Goal: Task Accomplishment & Management: Complete application form

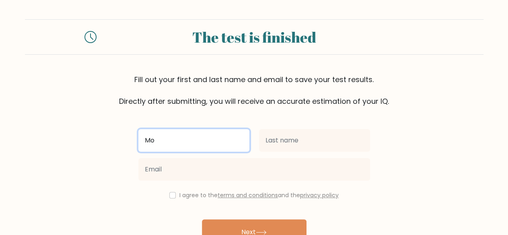
type input "M"
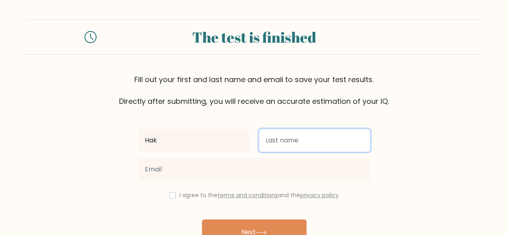
click at [276, 146] on input "text" at bounding box center [314, 140] width 111 height 23
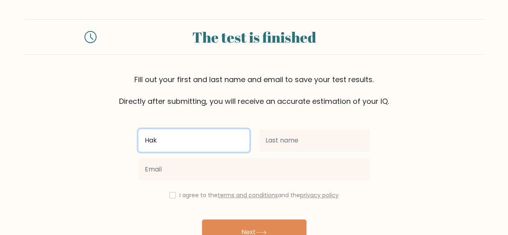
click at [184, 142] on input "Hak" at bounding box center [193, 140] width 111 height 23
type input "H"
type input "Monika"
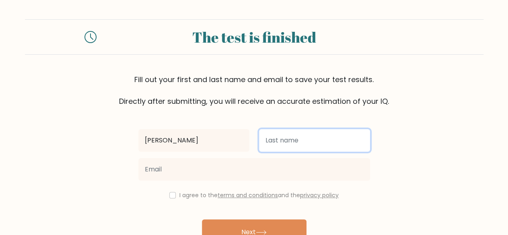
click at [272, 136] on input "text" at bounding box center [314, 140] width 111 height 23
type input "Hak"
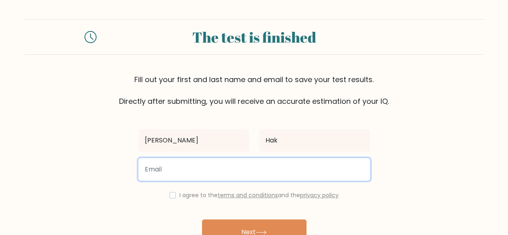
click at [267, 166] on input "email" at bounding box center [254, 169] width 232 height 23
type input "monikahak99@gmail.com"
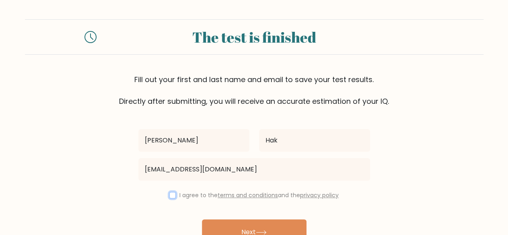
click at [169, 196] on input "checkbox" at bounding box center [172, 195] width 6 height 6
checkbox input "true"
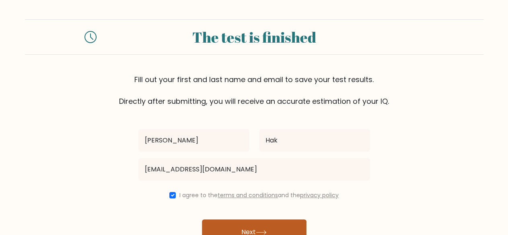
click at [246, 231] on button "Next" at bounding box center [254, 232] width 105 height 26
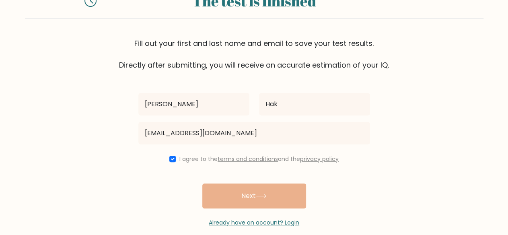
scroll to position [47, 0]
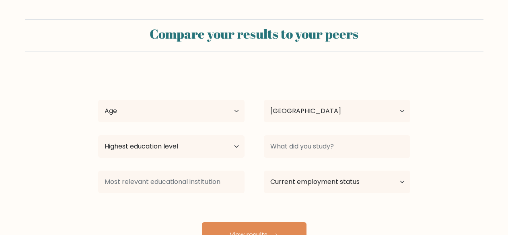
select select "KH"
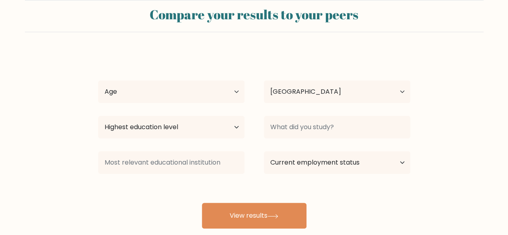
scroll to position [20, 0]
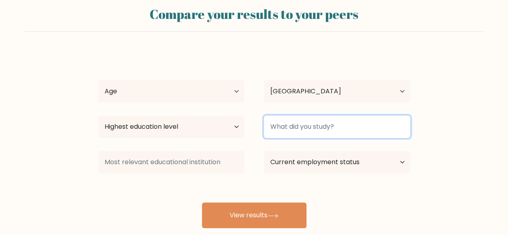
click at [299, 133] on input at bounding box center [337, 127] width 147 height 23
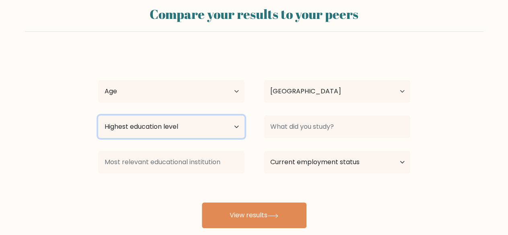
click at [219, 125] on select "Highest education level No schooling Primary Lower Secondary Upper Secondary Oc…" at bounding box center [171, 127] width 147 height 23
select select "bachelors_degree"
click at [98, 116] on select "Highest education level No schooling Primary Lower Secondary Upper Secondary Oc…" at bounding box center [171, 127] width 147 height 23
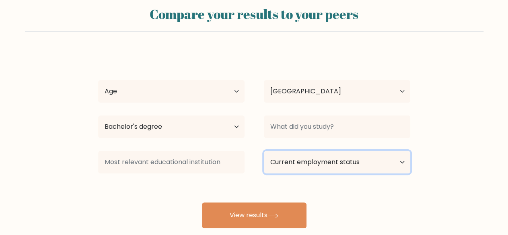
click at [370, 151] on select "Current employment status Employed Student Retired Other / prefer not to answer" at bounding box center [337, 162] width 147 height 23
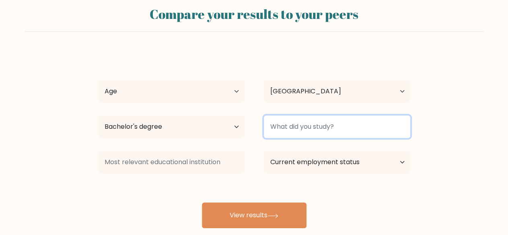
click at [363, 126] on input at bounding box center [337, 127] width 147 height 23
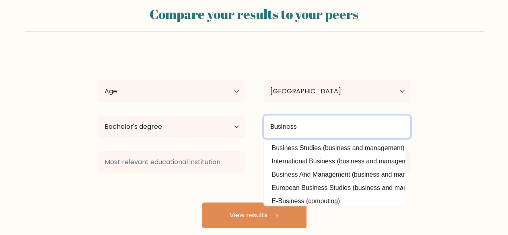
scroll to position [0, 0]
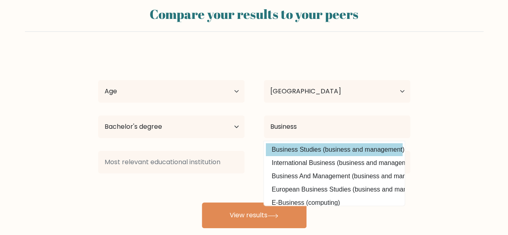
click at [330, 148] on div "Monika Hak Age Under 18 years old 18-24 years old 25-34 years old 35-44 years o…" at bounding box center [254, 139] width 322 height 177
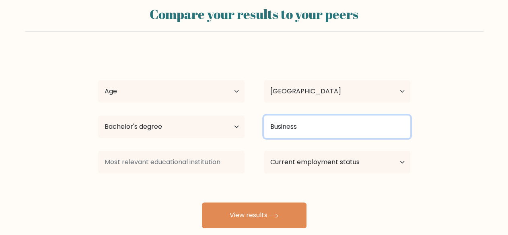
click at [338, 118] on input "Business" at bounding box center [337, 127] width 147 height 23
click at [332, 136] on input "Business" at bounding box center [337, 127] width 147 height 23
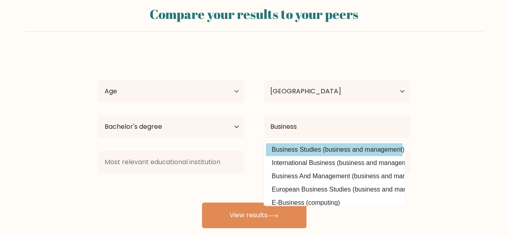
click at [327, 150] on option "Business Studies (business and management)" at bounding box center [334, 149] width 137 height 13
type input "Business Studies"
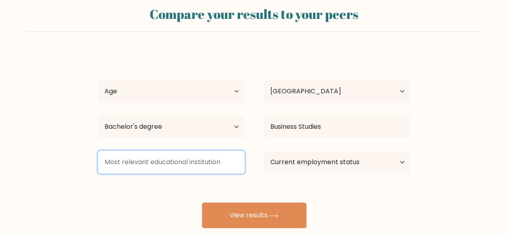
click at [165, 166] on input at bounding box center [171, 162] width 147 height 23
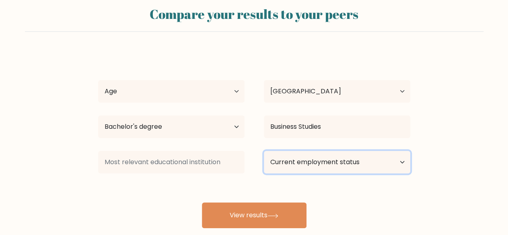
click at [357, 168] on select "Current employment status Employed Student Retired Other / prefer not to answer" at bounding box center [337, 162] width 147 height 23
select select "employed"
click at [264, 151] on select "Current employment status Employed Student Retired Other / prefer not to answer" at bounding box center [337, 162] width 147 height 23
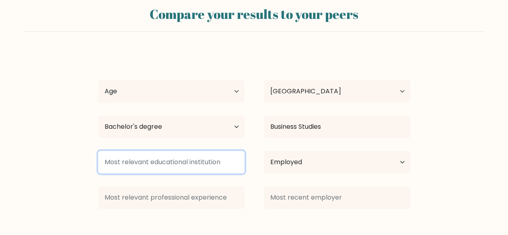
click at [175, 164] on input at bounding box center [171, 162] width 147 height 23
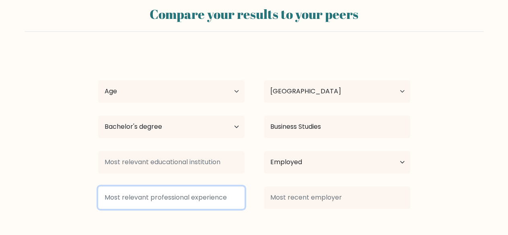
drag, startPoint x: 198, startPoint y: 201, endPoint x: 202, endPoint y: 197, distance: 5.7
click at [198, 201] on input at bounding box center [171, 197] width 147 height 23
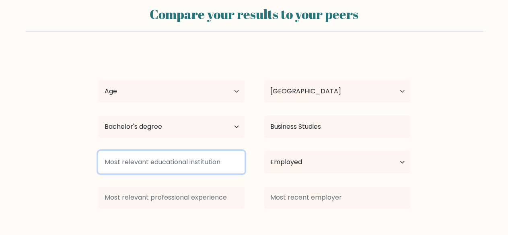
click at [185, 158] on input at bounding box center [171, 162] width 147 height 23
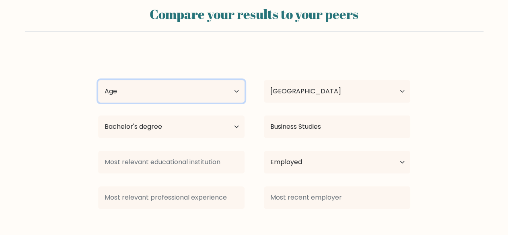
click at [176, 84] on select "Age Under 18 years old 18-24 years old 25-34 years old 35-44 years old 45-54 ye…" at bounding box center [171, 91] width 147 height 23
select select "18_24"
click at [98, 80] on select "Age Under 18 years old 18-24 years old 25-34 years old 35-44 years old 45-54 ye…" at bounding box center [171, 91] width 147 height 23
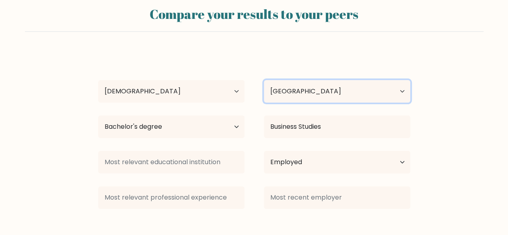
click at [370, 86] on select "Country Afghanistan Albania Algeria American Samoa Andorra Angola Anguilla Anta…" at bounding box center [337, 91] width 147 height 23
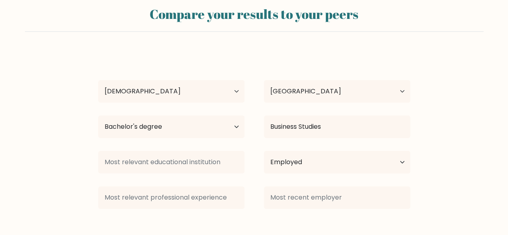
click at [40, 141] on form "Compare your results to your peers Monika Hak Age Under 18 years old 18-24 year…" at bounding box center [254, 132] width 508 height 264
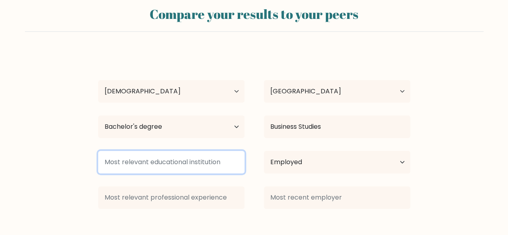
click at [147, 167] on input at bounding box center [171, 162] width 147 height 23
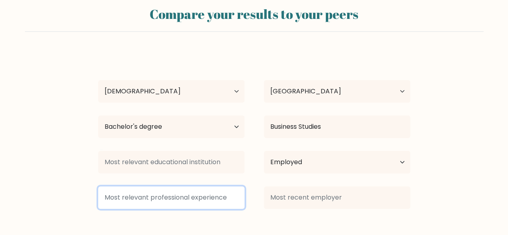
click at [169, 194] on input at bounding box center [171, 197] width 147 height 23
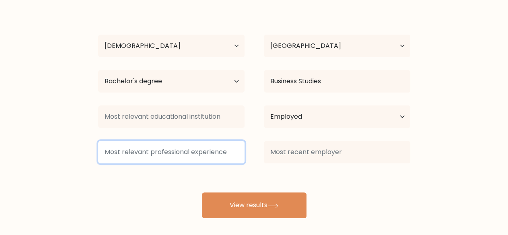
scroll to position [70, 0]
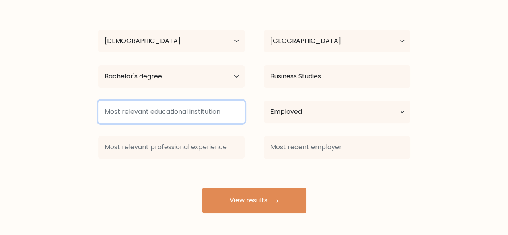
click at [218, 117] on input at bounding box center [171, 112] width 147 height 23
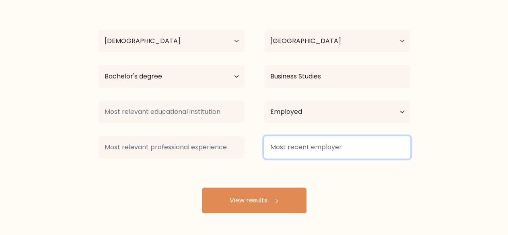
click at [294, 148] on input at bounding box center [337, 147] width 147 height 23
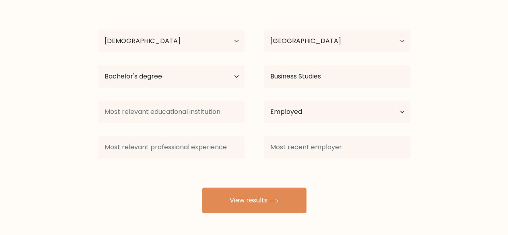
click at [324, 177] on div "Monika Hak Age Under 18 years old 18-24 years old 25-34 years old 35-44 years o…" at bounding box center [254, 107] width 322 height 213
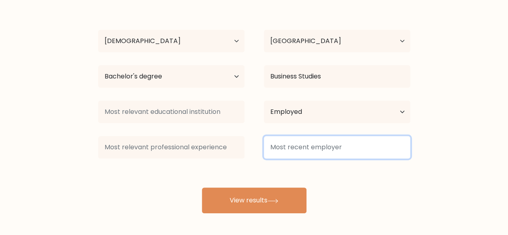
click at [333, 153] on input at bounding box center [337, 147] width 147 height 23
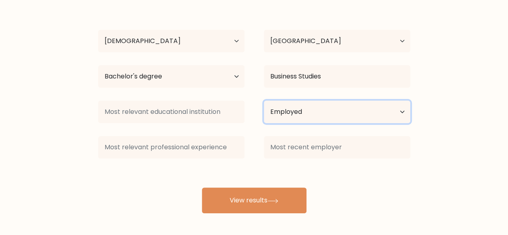
click at [342, 120] on select "Current employment status Employed Student Retired Other / prefer not to answer" at bounding box center [337, 112] width 147 height 23
click at [264, 101] on select "Current employment status Employed Student Retired Other / prefer not to answer" at bounding box center [337, 112] width 147 height 23
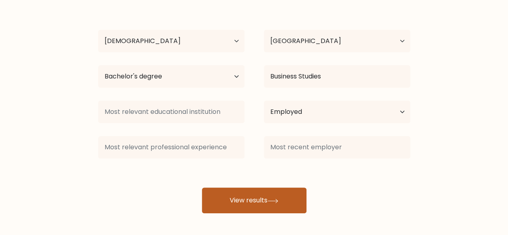
click at [224, 190] on button "View results" at bounding box center [254, 201] width 105 height 26
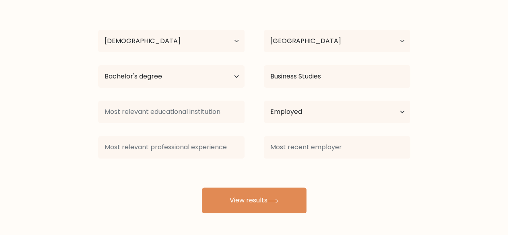
click at [248, 155] on div at bounding box center [172, 147] width 166 height 29
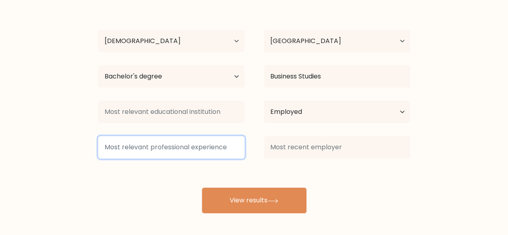
click at [194, 145] on input at bounding box center [171, 147] width 147 height 23
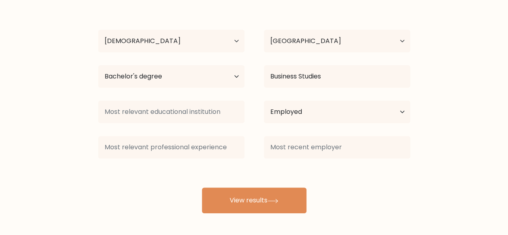
click at [248, 154] on div at bounding box center [172, 147] width 166 height 29
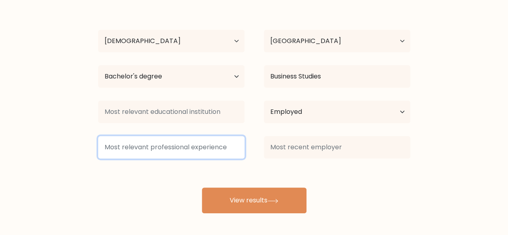
click at [221, 149] on input at bounding box center [171, 147] width 147 height 23
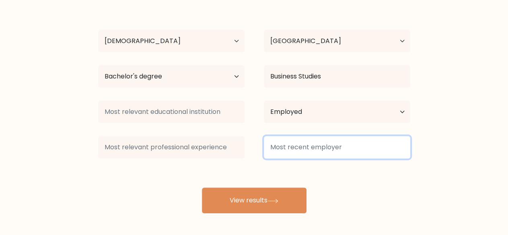
click at [294, 145] on input at bounding box center [337, 147] width 147 height 23
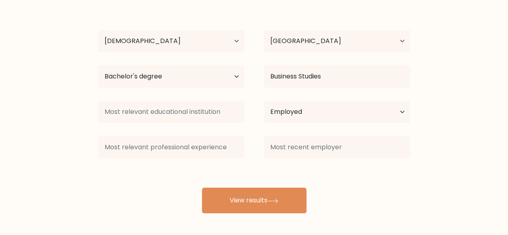
click at [343, 166] on div "Monika Hak Age Under 18 years old 18-24 years old 25-34 years old 35-44 years o…" at bounding box center [254, 107] width 322 height 213
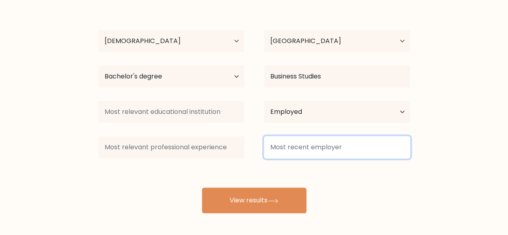
click at [342, 149] on input at bounding box center [337, 147] width 147 height 23
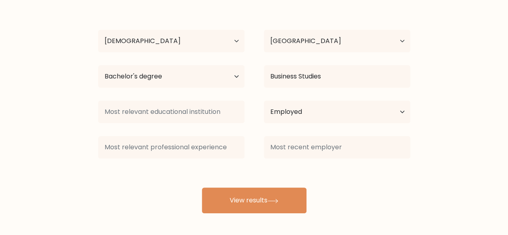
drag, startPoint x: 252, startPoint y: 196, endPoint x: 95, endPoint y: 151, distance: 163.7
click at [251, 196] on button "View results" at bounding box center [254, 201] width 105 height 26
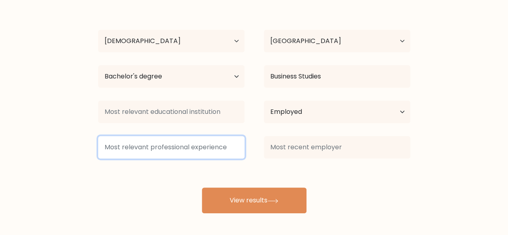
click at [197, 136] on input at bounding box center [171, 147] width 147 height 23
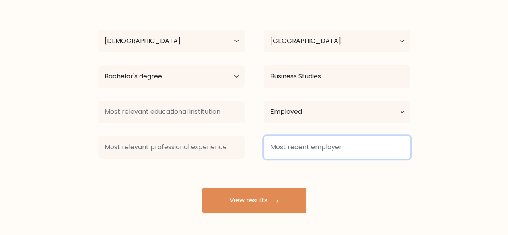
click at [341, 142] on input at bounding box center [337, 147] width 147 height 23
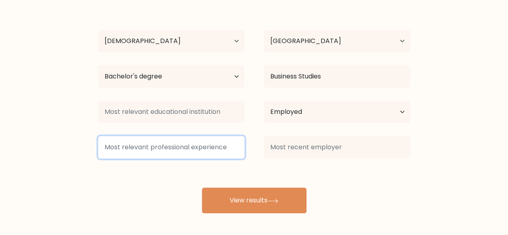
drag, startPoint x: 188, startPoint y: 147, endPoint x: 187, endPoint y: 123, distance: 24.2
click at [189, 147] on input at bounding box center [171, 147] width 147 height 23
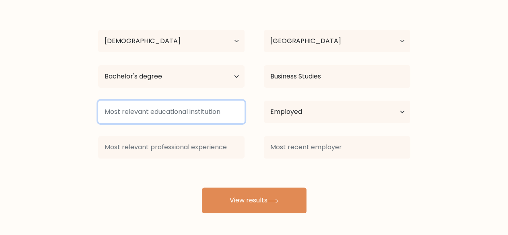
click at [187, 118] on input at bounding box center [171, 112] width 147 height 23
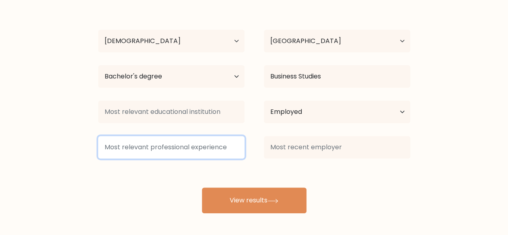
click at [192, 141] on input at bounding box center [171, 147] width 147 height 23
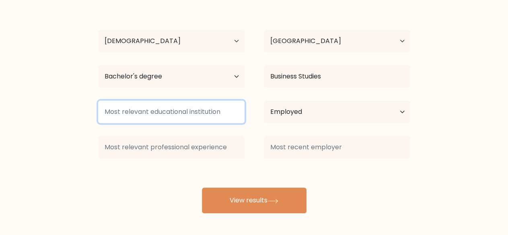
click at [200, 118] on input at bounding box center [171, 112] width 147 height 23
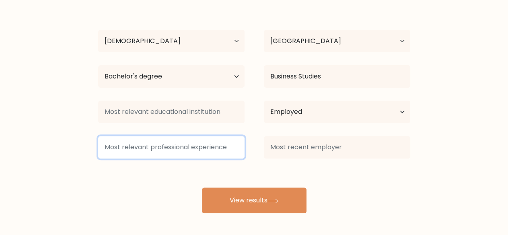
click at [203, 142] on input at bounding box center [171, 147] width 147 height 23
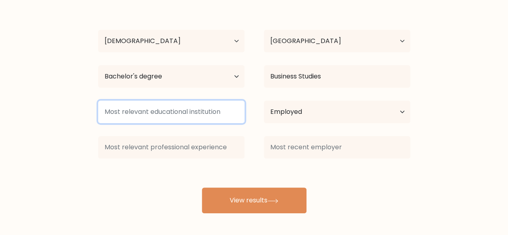
click at [216, 111] on input at bounding box center [171, 112] width 147 height 23
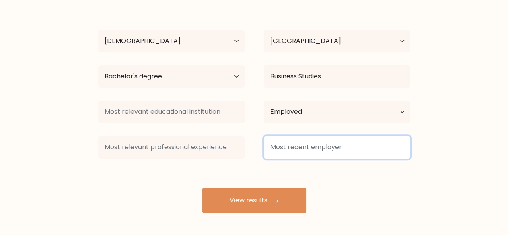
click at [347, 151] on input at bounding box center [337, 147] width 147 height 23
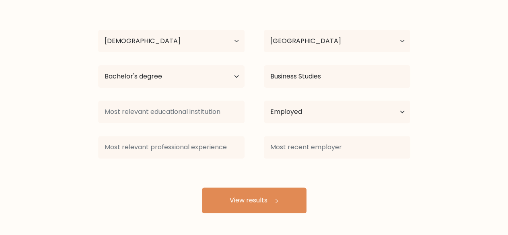
click at [393, 182] on div "Monika Hak Age Under 18 years old 18-24 years old 25-34 years old 35-44 years o…" at bounding box center [254, 107] width 322 height 213
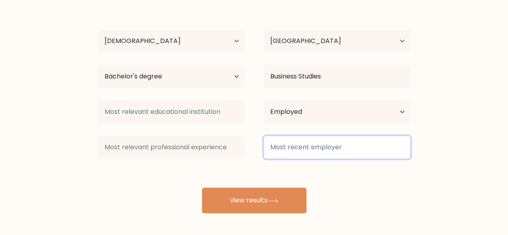
click at [366, 158] on input at bounding box center [337, 147] width 147 height 23
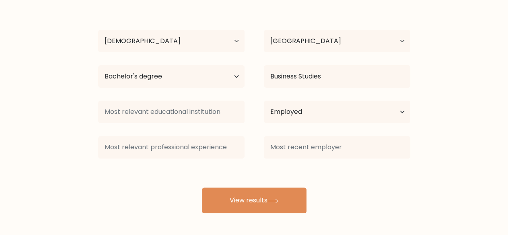
click at [363, 175] on div "Monika Hak Age Under 18 years old 18-24 years old 25-34 years old 35-44 years o…" at bounding box center [254, 107] width 322 height 213
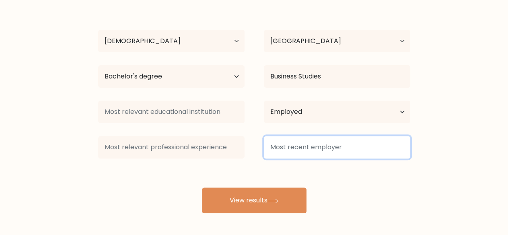
click at [356, 145] on input at bounding box center [337, 147] width 147 height 23
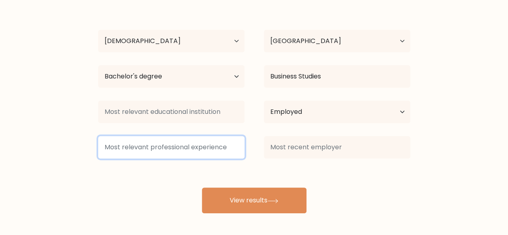
click at [216, 152] on input at bounding box center [171, 147] width 147 height 23
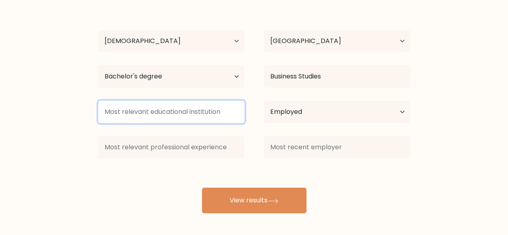
click at [222, 114] on input at bounding box center [171, 112] width 147 height 23
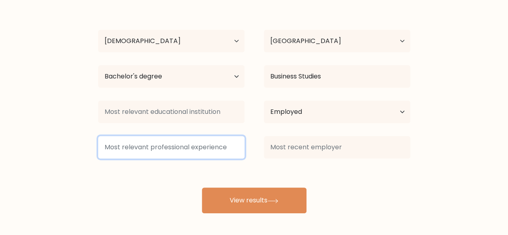
click at [211, 141] on input at bounding box center [171, 147] width 147 height 23
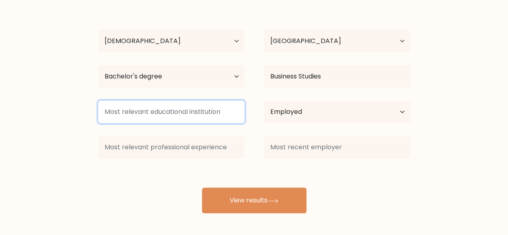
click at [213, 122] on input at bounding box center [171, 112] width 147 height 23
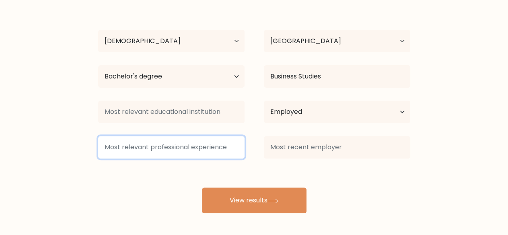
click at [214, 152] on input at bounding box center [171, 147] width 147 height 23
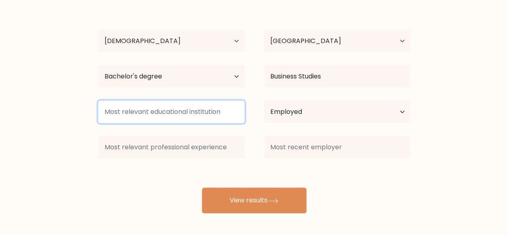
click at [214, 111] on input at bounding box center [171, 112] width 147 height 23
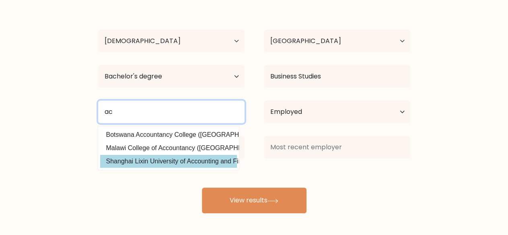
type input "a"
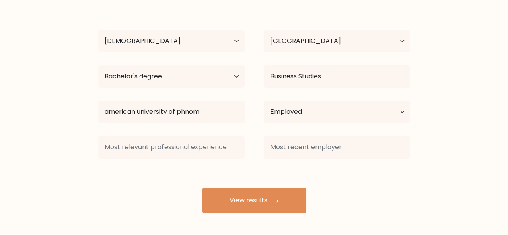
click at [159, 139] on div "Monika Hak Age Under 18 years old 18-24 years old 25-34 years old 35-44 years o…" at bounding box center [254, 107] width 322 height 213
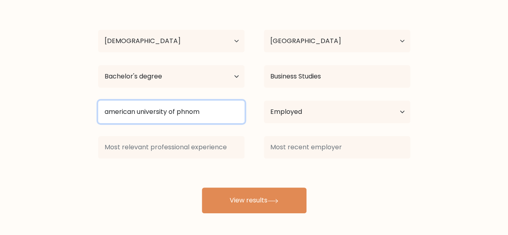
click at [201, 113] on input "american university of phnom" at bounding box center [171, 112] width 147 height 23
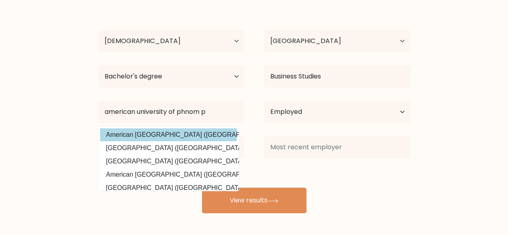
click at [193, 134] on div "Monika Hak Age Under 18 years old 18-24 years old 25-34 years old 35-44 years o…" at bounding box center [254, 107] width 322 height 213
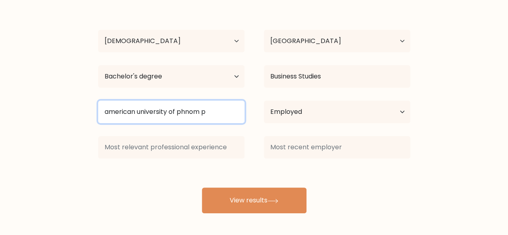
click at [207, 115] on input "american university of phnom p" at bounding box center [171, 112] width 147 height 23
click at [224, 117] on input "american university of phnom p" at bounding box center [171, 112] width 147 height 23
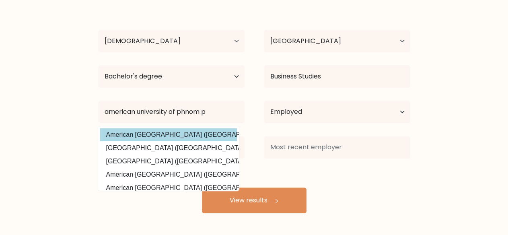
click at [168, 133] on div "Monika Hak Age Under 18 years old 18-24 years old 25-34 years old 35-44 years o…" at bounding box center [254, 107] width 322 height 213
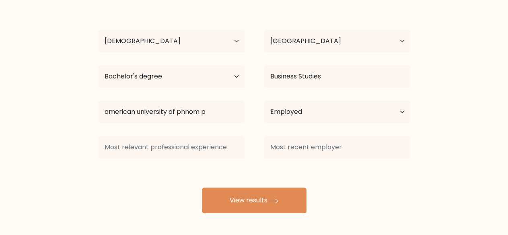
click at [167, 133] on div at bounding box center [172, 147] width 166 height 29
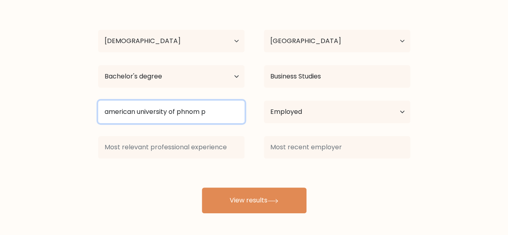
click at [214, 117] on input "american university of phnom p" at bounding box center [171, 112] width 147 height 23
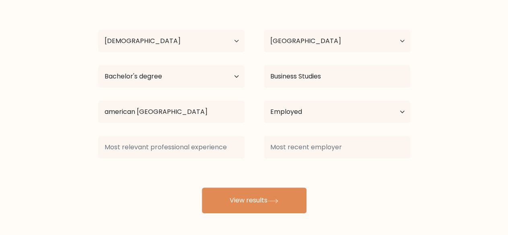
click at [186, 137] on div "Monika Hak Age Under 18 years old 18-24 years old 25-34 years old 35-44 years o…" at bounding box center [254, 107] width 322 height 213
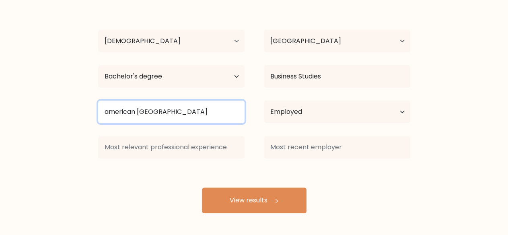
click at [213, 110] on input "american university of phnom pen" at bounding box center [171, 112] width 147 height 23
click at [219, 112] on input "american university of phnom pen" at bounding box center [171, 112] width 147 height 23
type input "american university of phnom penh"
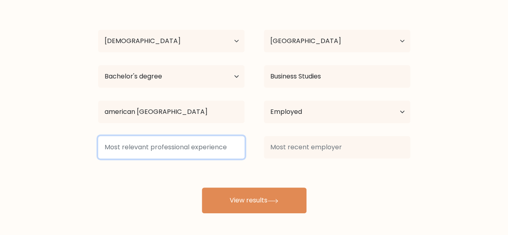
click at [221, 140] on div "Monika Hak Age Under 18 years old 18-24 years old 25-34 years old 35-44 years o…" at bounding box center [254, 107] width 322 height 213
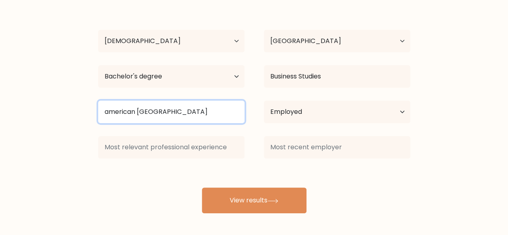
click at [229, 108] on input "american university of phnom penh" at bounding box center [171, 112] width 147 height 23
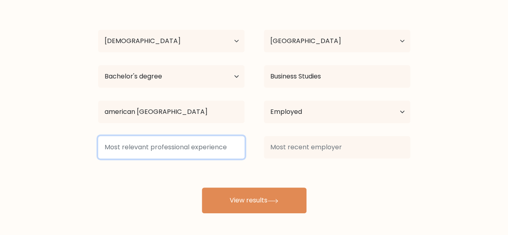
click at [199, 142] on input at bounding box center [171, 147] width 147 height 23
click at [226, 156] on input at bounding box center [171, 147] width 147 height 23
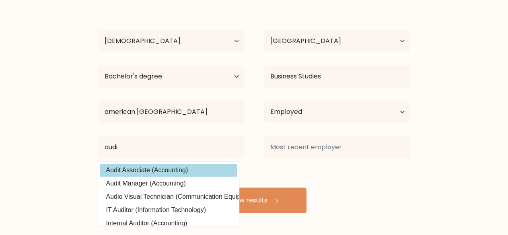
click at [190, 175] on div "Monika Hak Age Under 18 years old 18-24 years old 25-34 years old 35-44 years o…" at bounding box center [254, 107] width 322 height 213
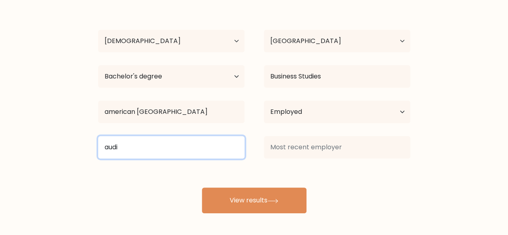
click at [184, 150] on input "audi" at bounding box center [171, 147] width 147 height 23
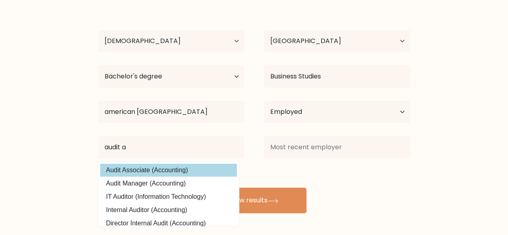
click at [138, 168] on div "Monika Hak Age Under 18 years old 18-24 years old 25-34 years old 35-44 years o…" at bounding box center [254, 107] width 322 height 213
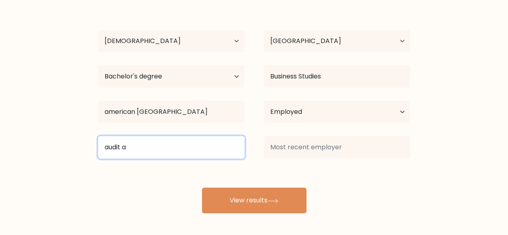
click at [142, 155] on input "audit a" at bounding box center [171, 147] width 147 height 23
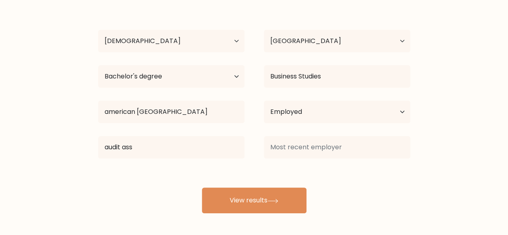
click at [119, 169] on div "Monika Hak Age Under 18 years old 18-24 years old 25-34 years old 35-44 years o…" at bounding box center [254, 107] width 322 height 213
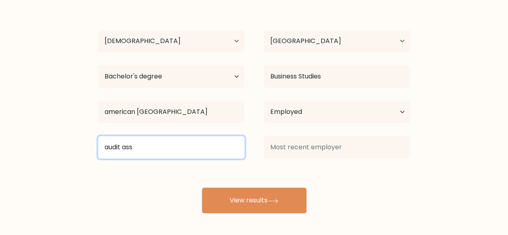
click at [158, 141] on input "audit ass" at bounding box center [171, 147] width 147 height 23
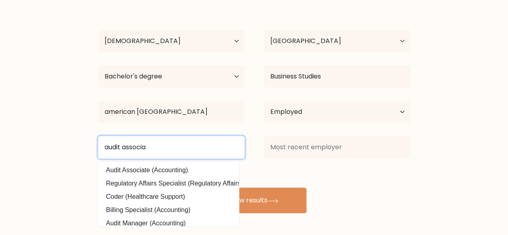
click at [155, 144] on input "audit associa" at bounding box center [171, 147] width 147 height 23
type input "audit associate"
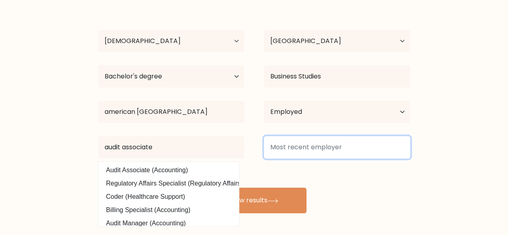
click at [289, 156] on input at bounding box center [337, 147] width 147 height 23
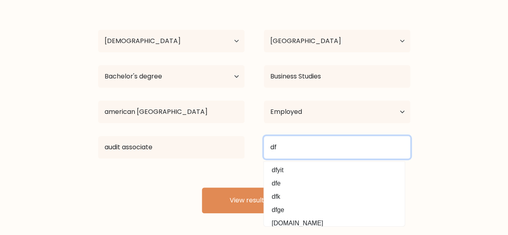
type input "d"
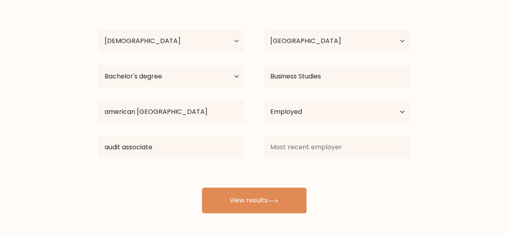
click at [404, 217] on div "Compare your results to your peers Monika Hak Age Under 18 years old 18-24 year…" at bounding box center [254, 82] width 508 height 305
drag, startPoint x: 379, startPoint y: 129, endPoint x: 367, endPoint y: 148, distance: 22.1
click at [367, 148] on div "Monika Hak Age Under 18 years old 18-24 years old 25-34 years old 35-44 years o…" at bounding box center [254, 107] width 322 height 213
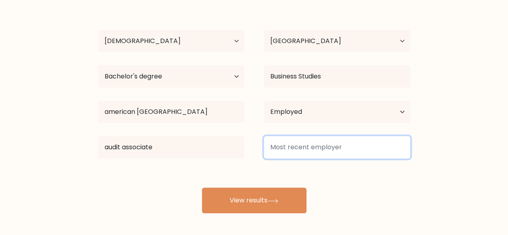
click at [367, 148] on input at bounding box center [337, 147] width 147 height 23
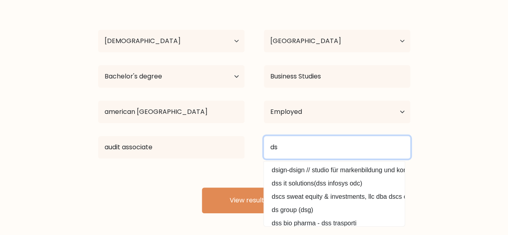
type input "d"
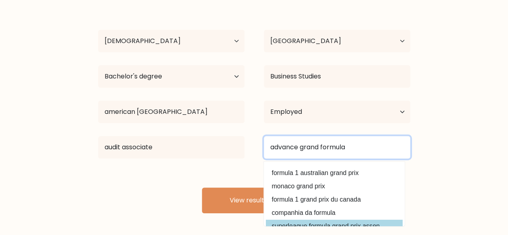
scroll to position [0, 0]
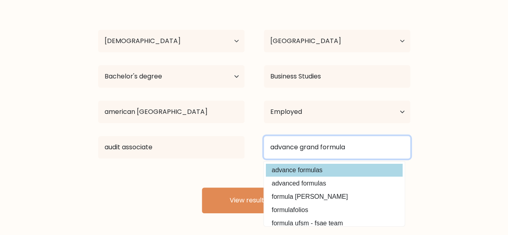
type input "advance grand formula"
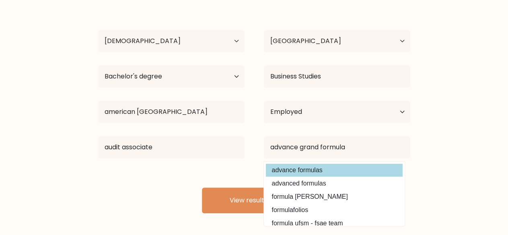
click at [297, 169] on div "Monika Hak Age Under 18 years old 18-24 years old 25-34 years old 35-44 years o…" at bounding box center [254, 107] width 322 height 213
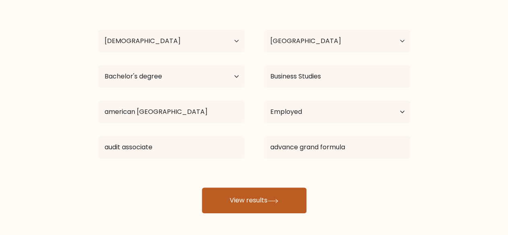
click at [269, 211] on button "View results" at bounding box center [254, 201] width 105 height 26
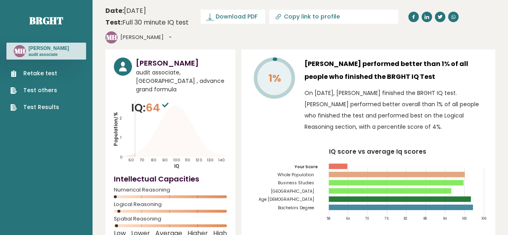
click at [55, 74] on link "Retake test" at bounding box center [34, 73] width 49 height 8
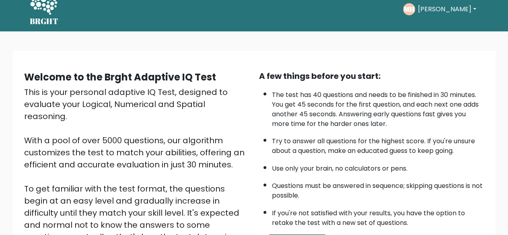
scroll to position [13, 0]
click at [255, 152] on div "A few things before you start: The test has 40 questions and needs to be finish…" at bounding box center [371, 174] width 235 height 209
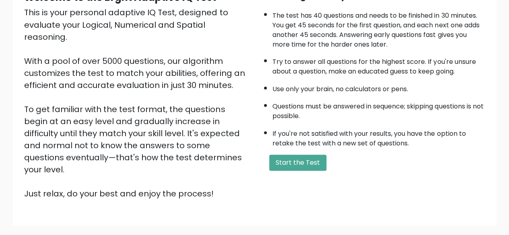
scroll to position [53, 0]
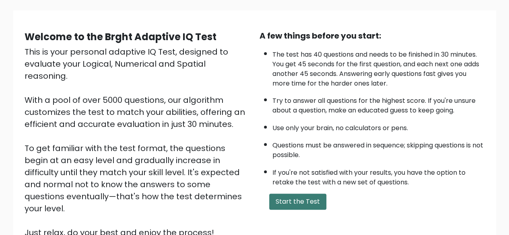
click at [309, 196] on button "Start the Test" at bounding box center [297, 202] width 57 height 16
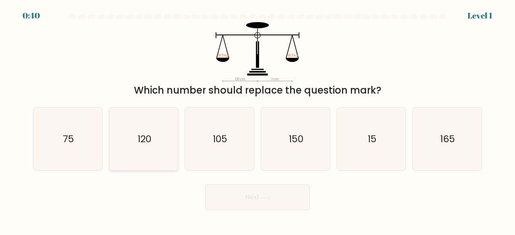
click at [145, 154] on icon "120" at bounding box center [143, 139] width 63 height 63
click at [258, 120] on input "b. 120" at bounding box center [258, 119] width 0 height 2
radio input "true"
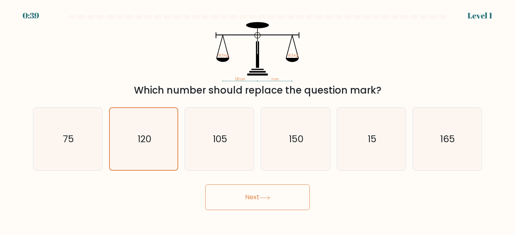
click at [255, 203] on button "Next" at bounding box center [257, 198] width 105 height 26
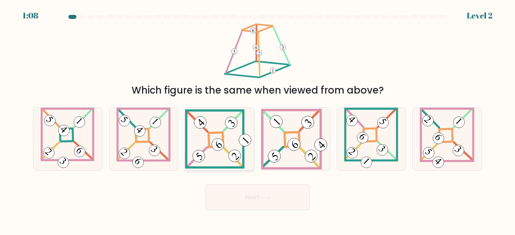
click at [221, 145] on 841 at bounding box center [217, 144] width 17 height 17
click at [258, 120] on input "c." at bounding box center [258, 119] width 0 height 2
radio input "true"
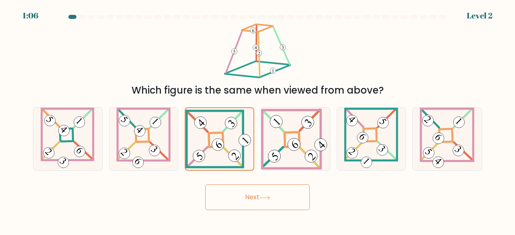
click at [277, 201] on button "Next" at bounding box center [257, 198] width 105 height 26
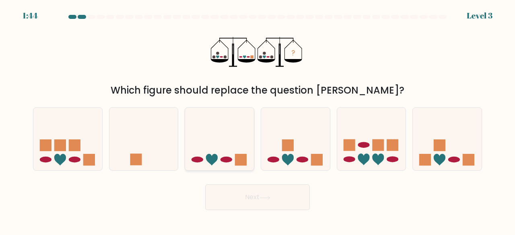
click at [225, 157] on ellipse at bounding box center [227, 160] width 12 height 6
click at [258, 120] on input "c." at bounding box center [258, 119] width 0 height 2
radio input "true"
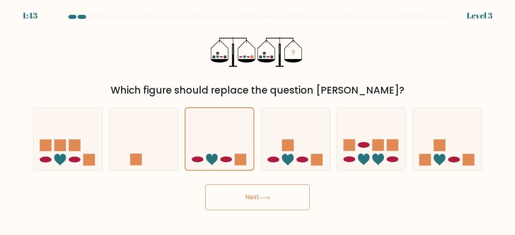
click at [272, 207] on button "Next" at bounding box center [257, 198] width 105 height 26
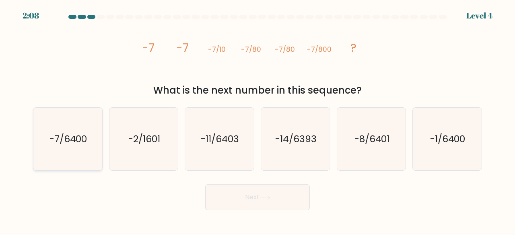
click at [64, 158] on icon "-7/6400" at bounding box center [67, 139] width 63 height 63
click at [258, 120] on input "a. -7/6400" at bounding box center [258, 119] width 0 height 2
radio input "true"
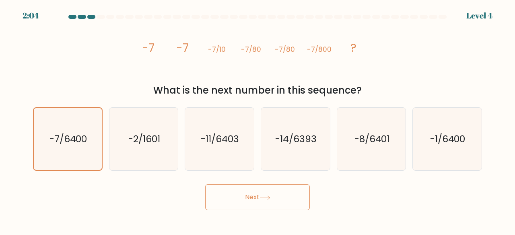
click at [255, 193] on button "Next" at bounding box center [257, 198] width 105 height 26
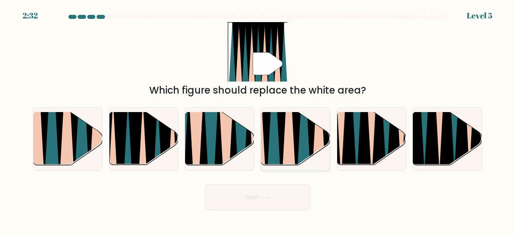
click at [295, 157] on icon at bounding box center [297, 112] width 16 height 138
click at [258, 120] on input "d." at bounding box center [258, 119] width 0 height 2
radio input "true"
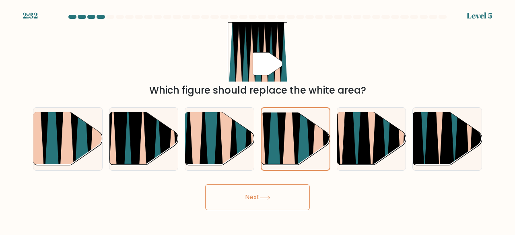
click at [280, 191] on button "Next" at bounding box center [257, 198] width 105 height 26
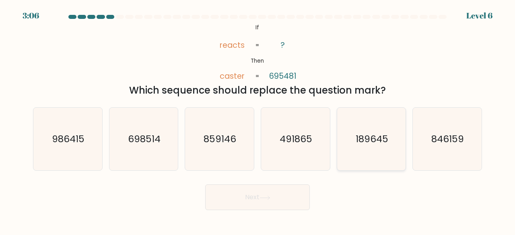
click at [347, 157] on icon "189645" at bounding box center [371, 139] width 63 height 63
click at [258, 120] on input "e. 189645" at bounding box center [258, 119] width 0 height 2
radio input "true"
click at [283, 201] on button "Next" at bounding box center [257, 198] width 105 height 26
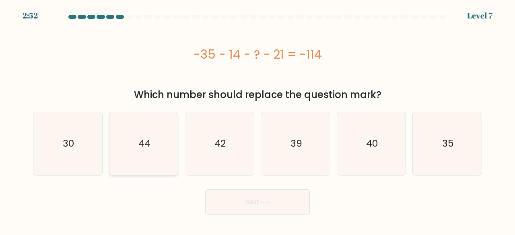
click at [139, 160] on icon "44" at bounding box center [143, 143] width 63 height 63
click at [258, 120] on input "b. 44" at bounding box center [258, 119] width 0 height 2
radio input "true"
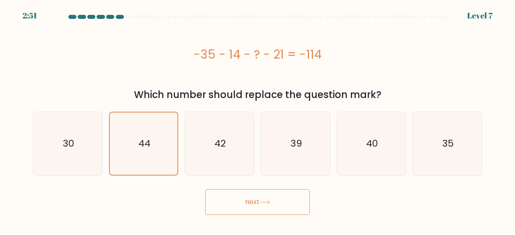
click at [265, 206] on button "Next" at bounding box center [257, 203] width 105 height 26
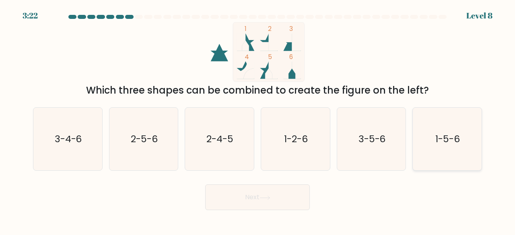
click at [460, 148] on icon "1-5-6" at bounding box center [447, 139] width 63 height 63
click at [258, 120] on input "f. 1-5-6" at bounding box center [258, 119] width 0 height 2
radio input "true"
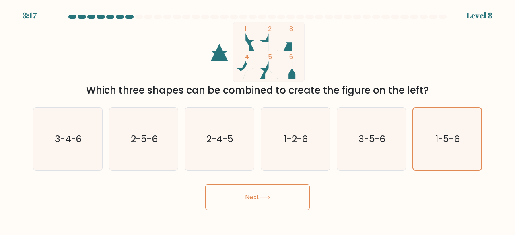
click at [246, 200] on button "Next" at bounding box center [257, 198] width 105 height 26
click at [257, 195] on button "Next" at bounding box center [257, 198] width 105 height 26
click at [277, 196] on button "Next" at bounding box center [257, 198] width 105 height 26
click at [254, 192] on button "Next" at bounding box center [257, 198] width 105 height 26
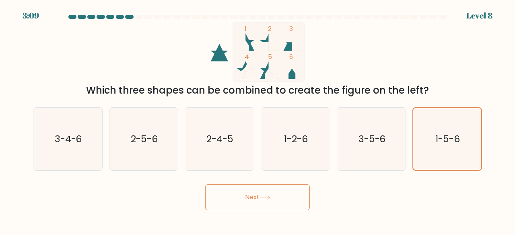
click at [256, 203] on button "Next" at bounding box center [257, 198] width 105 height 26
click at [407, 206] on div "Next" at bounding box center [257, 196] width 459 height 30
click at [271, 200] on icon at bounding box center [265, 198] width 11 height 4
click at [264, 198] on icon at bounding box center [265, 198] width 11 height 4
click at [264, 197] on icon at bounding box center [265, 198] width 11 height 4
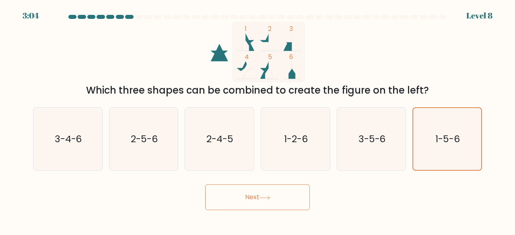
drag, startPoint x: 407, startPoint y: 57, endPoint x: 405, endPoint y: 62, distance: 5.8
click at [407, 57] on div "1 2 3 4 5 6 Which three shapes can be combined to create the figure on the left?" at bounding box center [257, 60] width 459 height 76
click at [456, 167] on icon "1-5-6" at bounding box center [447, 139] width 62 height 62
click at [258, 120] on input "f. 1-5-6" at bounding box center [258, 119] width 0 height 2
click at [381, 149] on icon "3-5-6" at bounding box center [371, 139] width 63 height 63
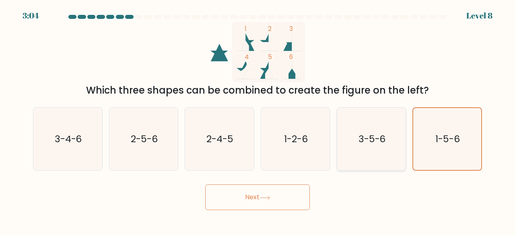
click at [258, 120] on input "e. 3-5-6" at bounding box center [258, 119] width 0 height 2
radio input "true"
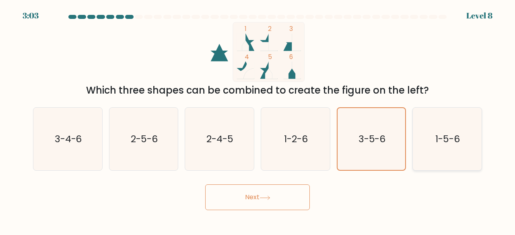
click at [439, 149] on icon "1-5-6" at bounding box center [447, 139] width 63 height 63
click at [258, 120] on input "f. 1-5-6" at bounding box center [258, 119] width 0 height 2
radio input "true"
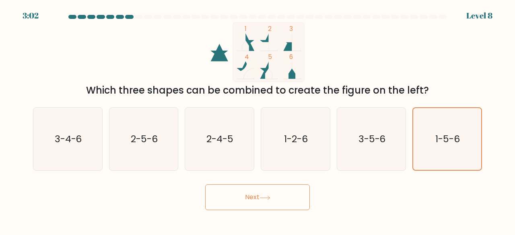
click at [258, 198] on button "Next" at bounding box center [257, 198] width 105 height 26
click at [286, 197] on button "Next" at bounding box center [257, 198] width 105 height 26
click at [223, 193] on button "Next" at bounding box center [257, 198] width 105 height 26
click at [265, 196] on icon at bounding box center [265, 198] width 11 height 4
click at [290, 198] on button "Next" at bounding box center [257, 198] width 105 height 26
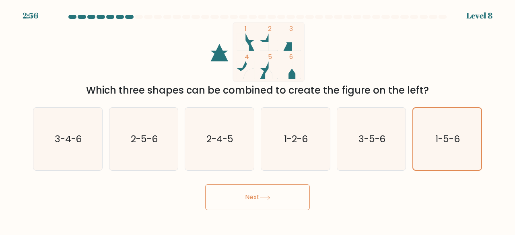
click at [290, 198] on button "Next" at bounding box center [257, 198] width 105 height 26
click at [287, 198] on button "Next" at bounding box center [257, 198] width 105 height 26
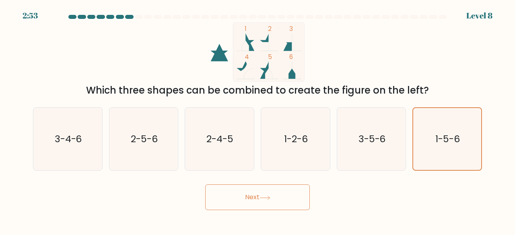
click at [287, 198] on button "Next" at bounding box center [257, 198] width 105 height 26
drag, startPoint x: 287, startPoint y: 198, endPoint x: 251, endPoint y: 196, distance: 35.5
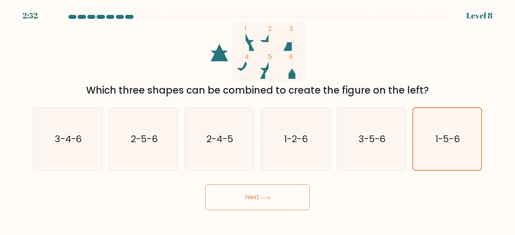
click at [251, 196] on button "Next" at bounding box center [257, 198] width 105 height 26
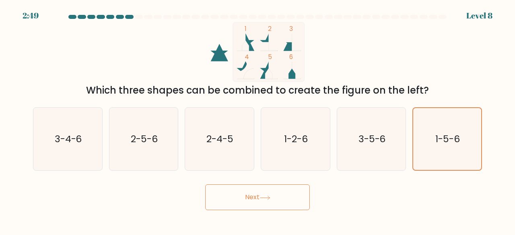
click at [251, 196] on button "Next" at bounding box center [257, 198] width 105 height 26
click at [252, 199] on button "Next" at bounding box center [257, 198] width 105 height 26
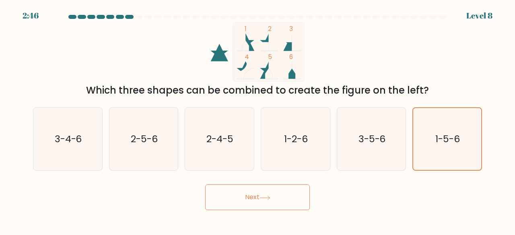
click at [270, 198] on icon at bounding box center [265, 198] width 10 height 4
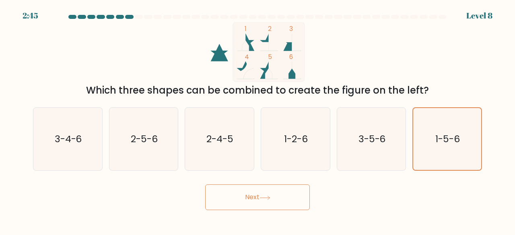
click at [270, 198] on icon at bounding box center [265, 198] width 10 height 4
click at [233, 197] on button "Next" at bounding box center [257, 198] width 105 height 26
click at [274, 194] on button "Next" at bounding box center [257, 198] width 105 height 26
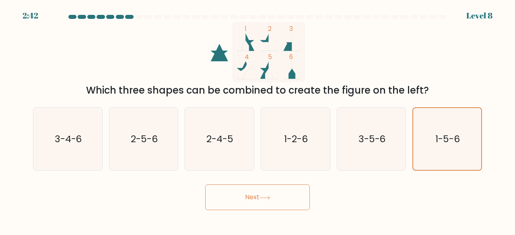
click at [271, 197] on icon at bounding box center [265, 198] width 11 height 4
click at [232, 199] on button "Next" at bounding box center [257, 198] width 105 height 26
click at [276, 198] on button "Next" at bounding box center [257, 198] width 105 height 26
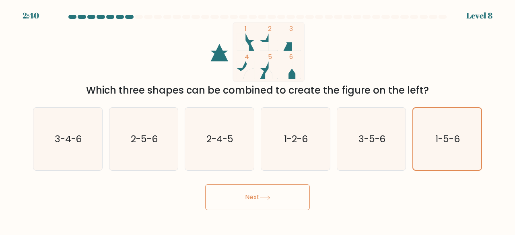
click at [276, 198] on button "Next" at bounding box center [257, 198] width 105 height 26
click at [257, 188] on button "Next" at bounding box center [257, 198] width 105 height 26
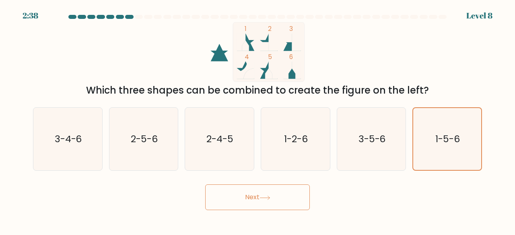
click at [257, 188] on button "Next" at bounding box center [257, 198] width 105 height 26
click at [293, 197] on button "Next" at bounding box center [257, 198] width 105 height 26
click at [260, 208] on button "Next" at bounding box center [257, 198] width 105 height 26
click at [252, 201] on button "Next" at bounding box center [257, 198] width 105 height 26
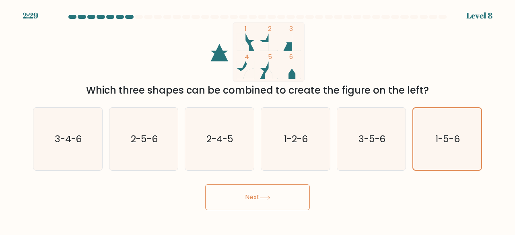
click at [252, 201] on button "Next" at bounding box center [257, 198] width 105 height 26
click at [282, 202] on button "Next" at bounding box center [257, 198] width 105 height 26
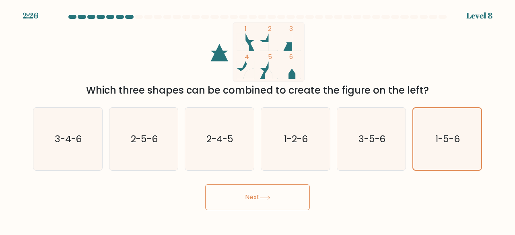
click at [282, 204] on button "Next" at bounding box center [257, 198] width 105 height 26
click at [256, 196] on button "Next" at bounding box center [257, 198] width 105 height 26
click at [265, 195] on button "Next" at bounding box center [257, 198] width 105 height 26
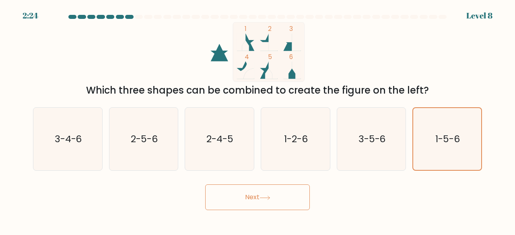
click at [266, 195] on button "Next" at bounding box center [257, 198] width 105 height 26
click at [372, 146] on icon "3-5-6" at bounding box center [371, 139] width 63 height 63
click at [258, 120] on input "e. 3-5-6" at bounding box center [258, 119] width 0 height 2
radio input "true"
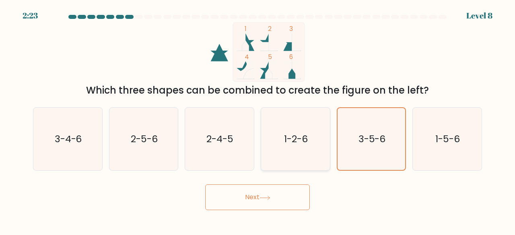
click at [312, 146] on icon "1-2-6" at bounding box center [295, 139] width 63 height 63
click at [258, 120] on input "d. 1-2-6" at bounding box center [258, 119] width 0 height 2
radio input "true"
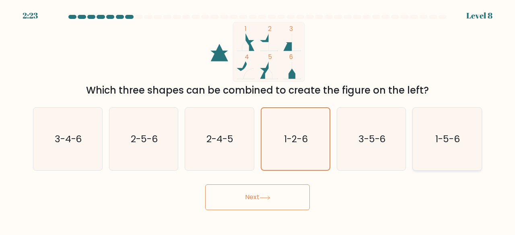
click at [443, 148] on icon "1-5-6" at bounding box center [447, 139] width 63 height 63
click at [258, 120] on input "f. 1-5-6" at bounding box center [258, 119] width 0 height 2
radio input "true"
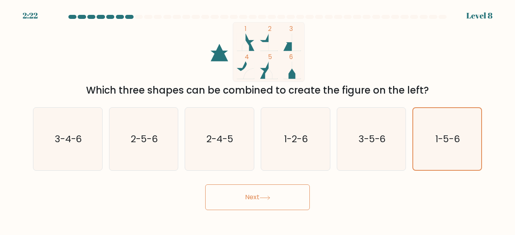
click at [274, 195] on button "Next" at bounding box center [257, 198] width 105 height 26
click at [252, 194] on button "Next" at bounding box center [257, 198] width 105 height 26
click at [271, 198] on icon at bounding box center [265, 198] width 11 height 4
click at [240, 198] on button "Next" at bounding box center [257, 198] width 105 height 26
click at [221, 203] on button "Next" at bounding box center [257, 198] width 105 height 26
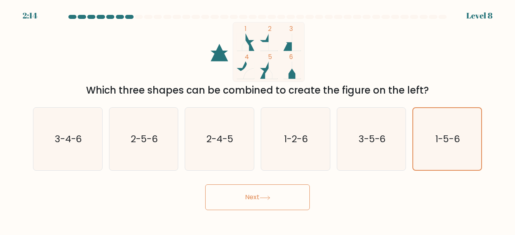
click at [269, 205] on div "Next" at bounding box center [257, 196] width 459 height 30
click at [262, 198] on icon at bounding box center [265, 198] width 11 height 4
click at [262, 197] on icon at bounding box center [265, 198] width 11 height 4
click at [233, 195] on button "Next" at bounding box center [257, 198] width 105 height 26
click at [294, 192] on button "Next" at bounding box center [257, 198] width 105 height 26
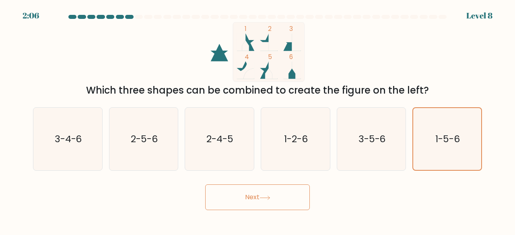
click at [254, 196] on button "Next" at bounding box center [257, 198] width 105 height 26
click at [282, 195] on button "Next" at bounding box center [257, 198] width 105 height 26
click at [200, 198] on div "Next" at bounding box center [257, 196] width 459 height 30
click at [256, 200] on button "Next" at bounding box center [257, 198] width 105 height 26
click at [312, 199] on div "Next" at bounding box center [257, 196] width 459 height 30
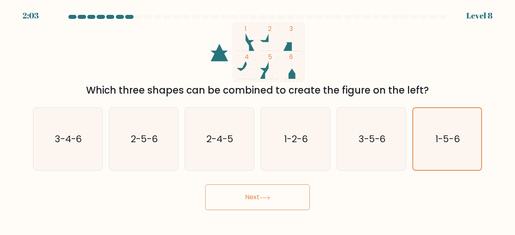
click at [142, 16] on div at bounding box center [139, 17] width 8 height 4
click at [135, 16] on div at bounding box center [139, 17] width 8 height 4
click at [260, 202] on button "Next" at bounding box center [257, 198] width 105 height 26
click at [235, 177] on form at bounding box center [257, 113] width 515 height 196
click at [240, 165] on icon "2-4-5" at bounding box center [219, 139] width 63 height 63
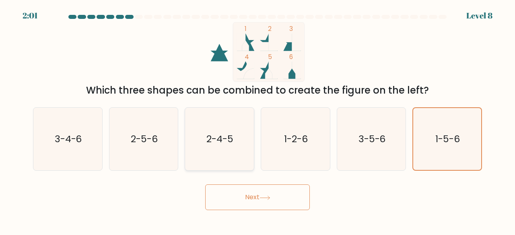
click at [258, 120] on input "c. 2-4-5" at bounding box center [258, 119] width 0 height 2
radio input "true"
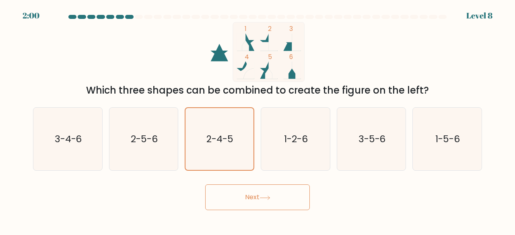
drag, startPoint x: 253, startPoint y: 189, endPoint x: 266, endPoint y: 193, distance: 13.5
click at [266, 193] on button "Next" at bounding box center [257, 198] width 105 height 26
click at [425, 142] on icon "1-5-6" at bounding box center [447, 139] width 63 height 63
click at [258, 120] on input "f. 1-5-6" at bounding box center [258, 119] width 0 height 2
radio input "true"
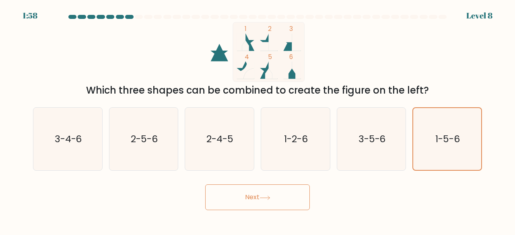
click at [250, 198] on button "Next" at bounding box center [257, 198] width 105 height 26
click at [277, 198] on button "Next" at bounding box center [257, 198] width 105 height 26
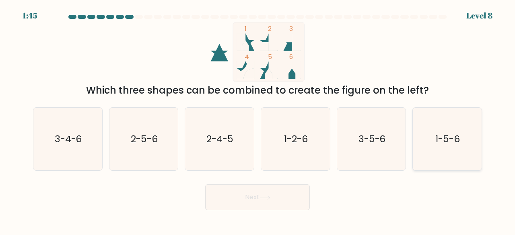
click at [452, 132] on icon "1-5-6" at bounding box center [447, 139] width 63 height 63
click at [258, 120] on input "f. 1-5-6" at bounding box center [258, 119] width 0 height 2
radio input "true"
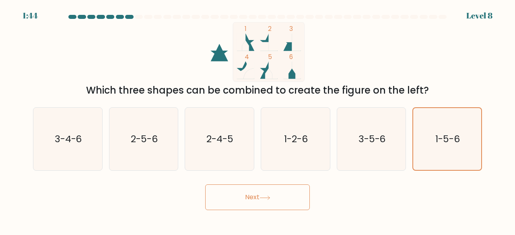
click at [266, 191] on button "Next" at bounding box center [257, 198] width 105 height 26
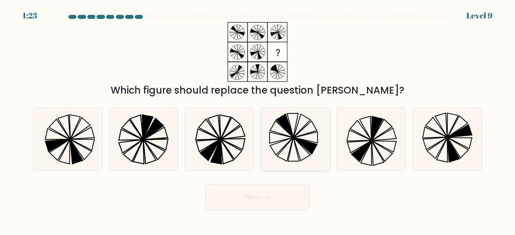
click at [295, 143] on icon at bounding box center [293, 150] width 11 height 24
click at [258, 120] on input "d." at bounding box center [258, 119] width 0 height 2
radio input "true"
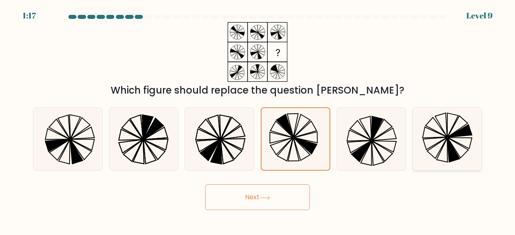
click at [447, 150] on icon at bounding box center [447, 139] width 63 height 63
click at [258, 120] on input "f." at bounding box center [258, 119] width 0 height 2
radio input "true"
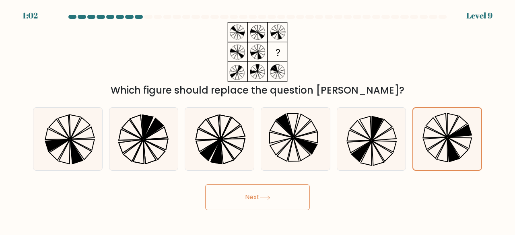
click at [262, 199] on icon at bounding box center [265, 198] width 11 height 4
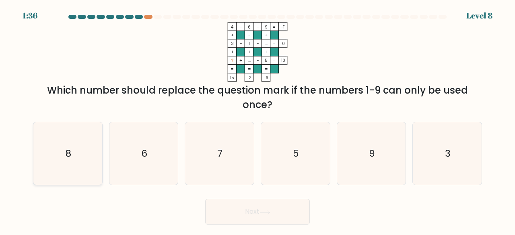
click at [86, 164] on icon "8" at bounding box center [67, 153] width 63 height 63
click at [258, 120] on input "a. 8" at bounding box center [258, 119] width 0 height 2
radio input "true"
click at [244, 217] on button "Next" at bounding box center [257, 212] width 105 height 26
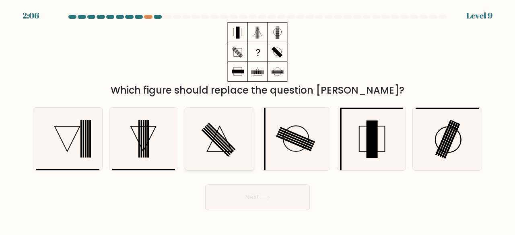
click at [225, 147] on rect at bounding box center [219, 140] width 28 height 28
click at [258, 120] on input "c." at bounding box center [258, 119] width 0 height 2
radio input "true"
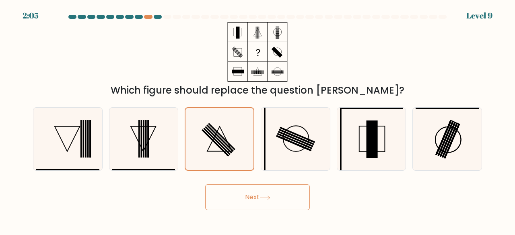
click at [273, 198] on button "Next" at bounding box center [257, 198] width 105 height 26
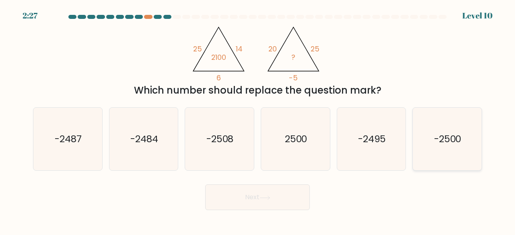
click at [449, 141] on text "-2500" at bounding box center [447, 138] width 27 height 13
click at [258, 120] on input "f. -2500" at bounding box center [258, 119] width 0 height 2
radio input "true"
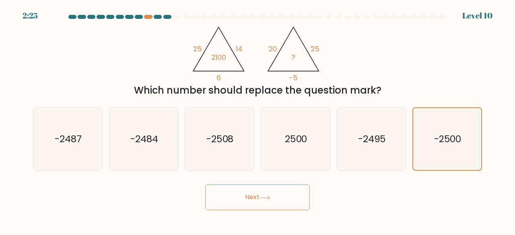
click at [272, 202] on button "Next" at bounding box center [257, 198] width 105 height 26
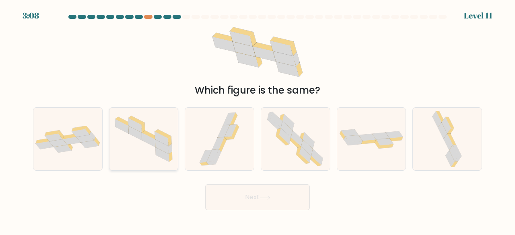
drag, startPoint x: 87, startPoint y: 156, endPoint x: 117, endPoint y: 165, distance: 31.2
click at [87, 156] on div at bounding box center [68, 139] width 70 height 64
click at [258, 120] on input "a." at bounding box center [258, 119] width 0 height 2
radio input "true"
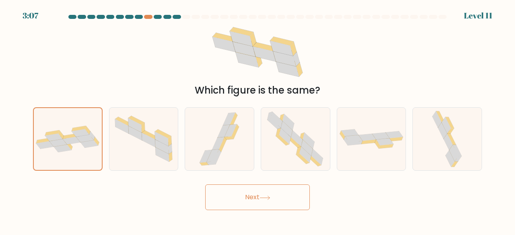
click at [281, 197] on button "Next" at bounding box center [257, 198] width 105 height 26
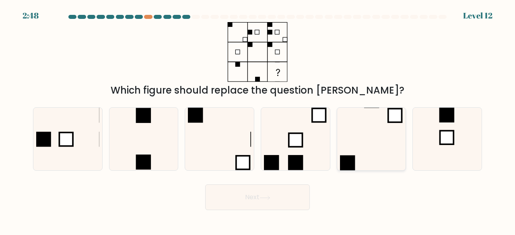
click at [386, 131] on icon at bounding box center [371, 139] width 63 height 63
click at [258, 120] on input "e." at bounding box center [258, 119] width 0 height 2
radio input "true"
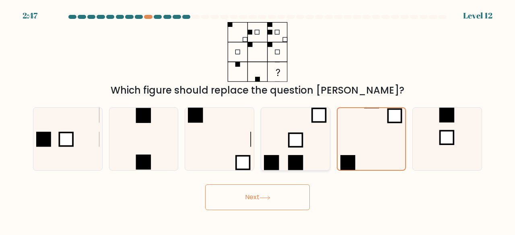
click at [303, 155] on icon at bounding box center [295, 139] width 63 height 63
click at [258, 120] on input "d." at bounding box center [258, 119] width 0 height 2
radio input "true"
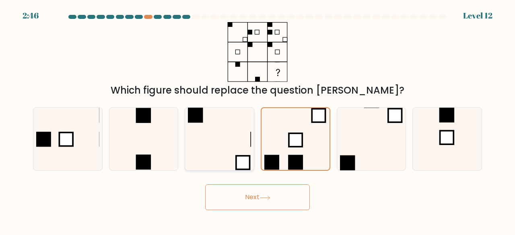
click at [235, 158] on icon at bounding box center [219, 139] width 63 height 63
click at [258, 120] on input "c." at bounding box center [258, 119] width 0 height 2
radio input "true"
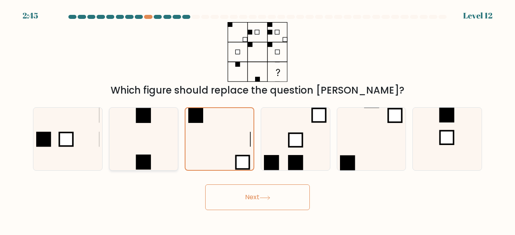
click at [155, 150] on icon at bounding box center [143, 139] width 63 height 63
click at [258, 120] on input "b." at bounding box center [258, 119] width 0 height 2
radio input "true"
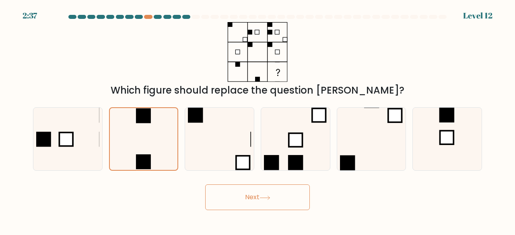
click at [270, 198] on icon at bounding box center [265, 198] width 10 height 4
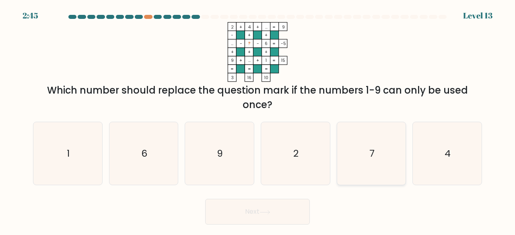
click at [374, 145] on icon "7" at bounding box center [371, 153] width 63 height 63
click at [258, 120] on input "e. 7" at bounding box center [258, 119] width 0 height 2
radio input "true"
click at [283, 213] on button "Next" at bounding box center [257, 212] width 105 height 26
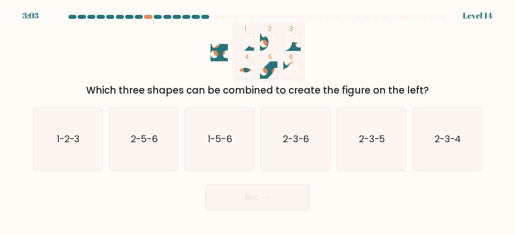
click at [298, 50] on icon at bounding box center [291, 41] width 17 height 17
click at [299, 138] on text "2-3-6" at bounding box center [296, 138] width 27 height 13
click at [258, 120] on input "d. 2-3-6" at bounding box center [258, 119] width 0 height 2
radio input "true"
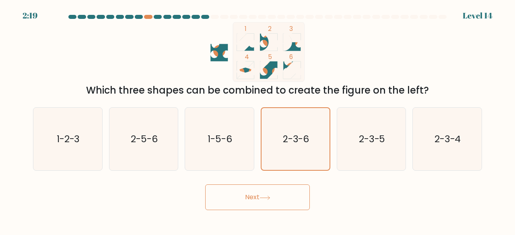
click at [283, 205] on button "Next" at bounding box center [257, 198] width 105 height 26
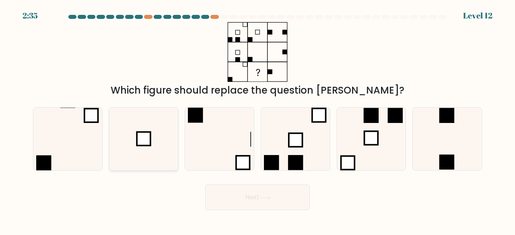
click at [152, 144] on icon at bounding box center [143, 139] width 63 height 63
click at [258, 120] on input "b." at bounding box center [258, 119] width 0 height 2
radio input "true"
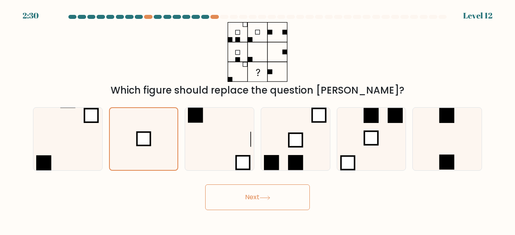
click at [280, 200] on button "Next" at bounding box center [257, 198] width 105 height 26
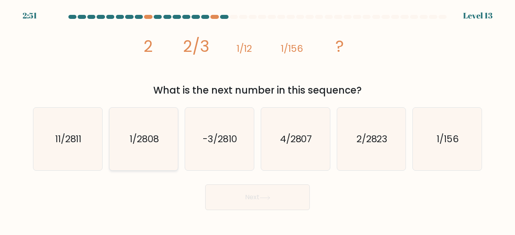
click at [170, 158] on icon "1/2808" at bounding box center [143, 139] width 63 height 63
click at [258, 120] on input "b. 1/2808" at bounding box center [258, 119] width 0 height 2
radio input "true"
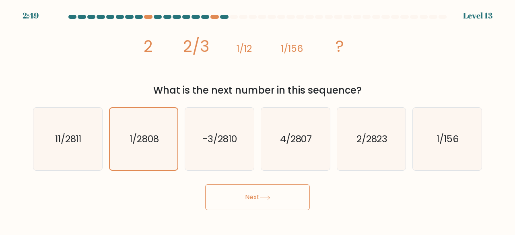
click at [283, 203] on button "Next" at bounding box center [257, 198] width 105 height 26
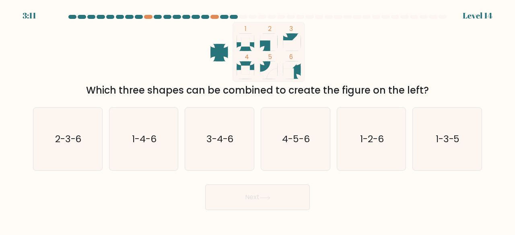
click at [293, 45] on rect at bounding box center [288, 46] width 10 height 10
click at [73, 145] on text "2-3-6" at bounding box center [68, 138] width 27 height 13
click at [258, 120] on input "a. 2-3-6" at bounding box center [258, 119] width 0 height 2
radio input "true"
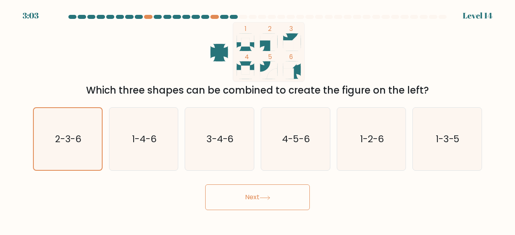
click at [279, 194] on button "Next" at bounding box center [257, 198] width 105 height 26
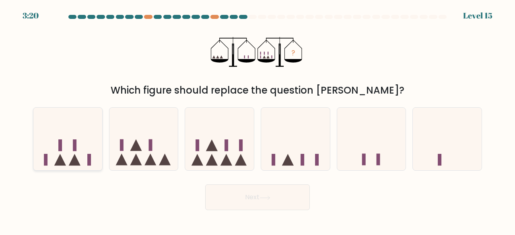
click at [82, 165] on icon at bounding box center [67, 139] width 69 height 57
click at [258, 120] on input "a." at bounding box center [258, 119] width 0 height 2
radio input "true"
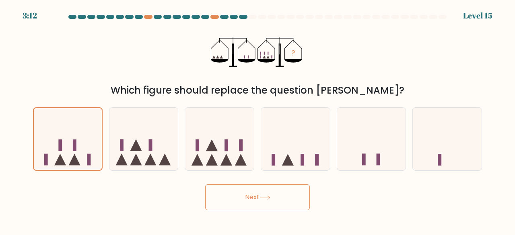
click at [280, 196] on button "Next" at bounding box center [257, 198] width 105 height 26
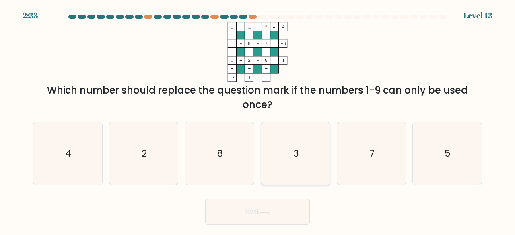
click at [298, 166] on icon "3" at bounding box center [295, 153] width 63 height 63
click at [258, 120] on input "d. 3" at bounding box center [258, 119] width 0 height 2
radio input "true"
click at [262, 212] on icon at bounding box center [265, 213] width 11 height 4
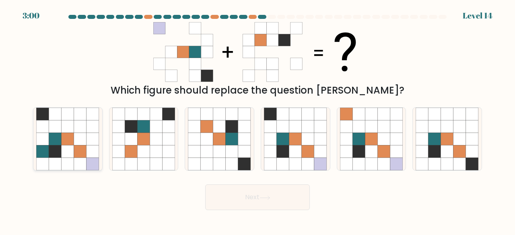
click at [89, 161] on icon at bounding box center [93, 164] width 12 height 12
click at [258, 120] on input "a." at bounding box center [258, 119] width 0 height 2
radio input "true"
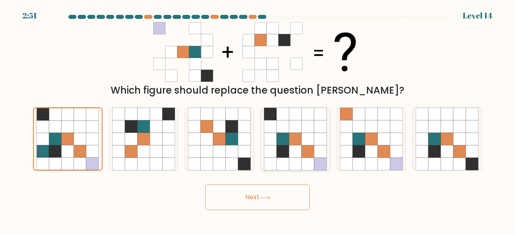
click at [306, 161] on icon at bounding box center [308, 164] width 12 height 12
click at [258, 120] on input "d." at bounding box center [258, 119] width 0 height 2
radio input "true"
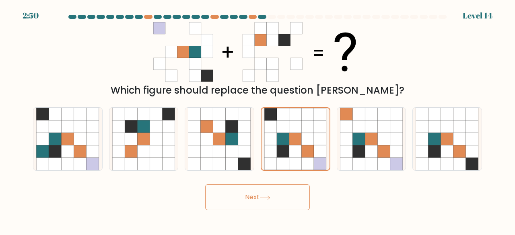
click at [271, 197] on icon at bounding box center [265, 198] width 11 height 4
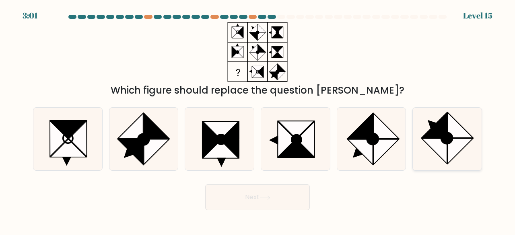
click at [451, 147] on icon at bounding box center [460, 151] width 25 height 25
click at [258, 120] on input "f." at bounding box center [258, 119] width 0 height 2
radio input "true"
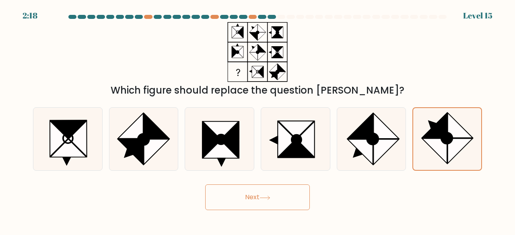
click at [275, 209] on button "Next" at bounding box center [257, 198] width 105 height 26
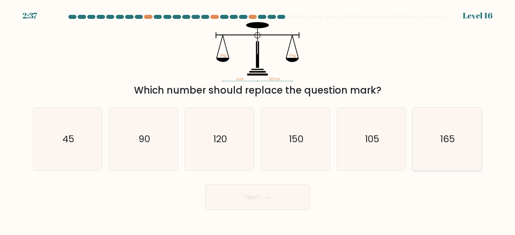
click at [461, 159] on icon "165" at bounding box center [447, 139] width 63 height 63
click at [258, 120] on input "f. 165" at bounding box center [258, 119] width 0 height 2
radio input "true"
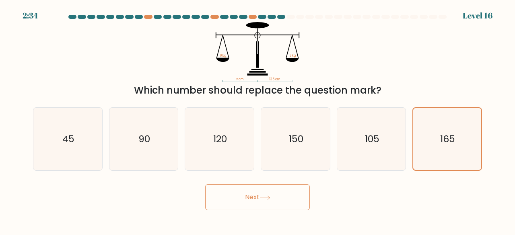
click at [281, 199] on button "Next" at bounding box center [257, 198] width 105 height 26
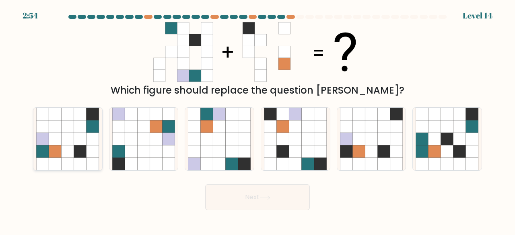
click at [51, 155] on icon at bounding box center [55, 152] width 12 height 12
click at [258, 120] on input "a." at bounding box center [258, 119] width 0 height 2
radio input "true"
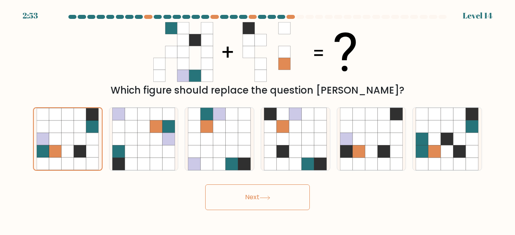
click at [282, 198] on button "Next" at bounding box center [257, 198] width 105 height 26
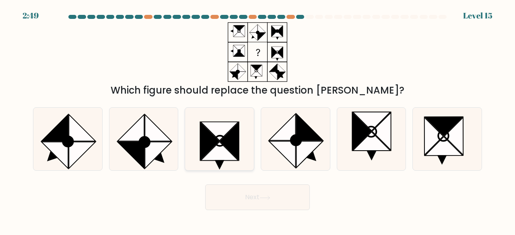
click at [217, 147] on icon at bounding box center [220, 151] width 38 height 19
click at [258, 120] on input "c." at bounding box center [258, 119] width 0 height 2
radio input "true"
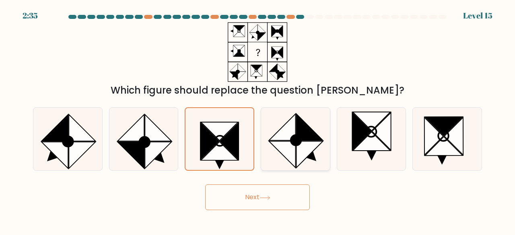
drag, startPoint x: 259, startPoint y: 192, endPoint x: 298, endPoint y: 150, distance: 57.0
click at [298, 150] on form at bounding box center [257, 113] width 515 height 196
click at [62, 146] on icon at bounding box center [54, 155] width 27 height 27
click at [258, 120] on input "a." at bounding box center [258, 119] width 0 height 2
radio input "true"
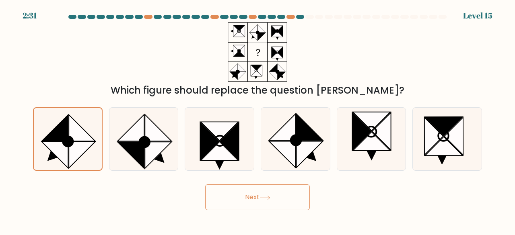
click at [285, 198] on button "Next" at bounding box center [257, 198] width 105 height 26
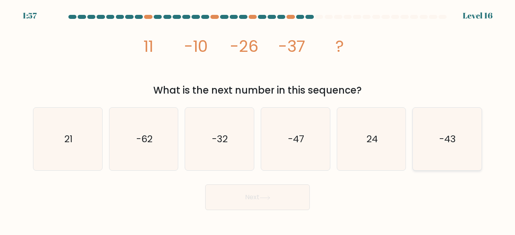
click at [454, 148] on icon "-43" at bounding box center [447, 139] width 63 height 63
click at [258, 120] on input "f. -43" at bounding box center [258, 119] width 0 height 2
radio input "true"
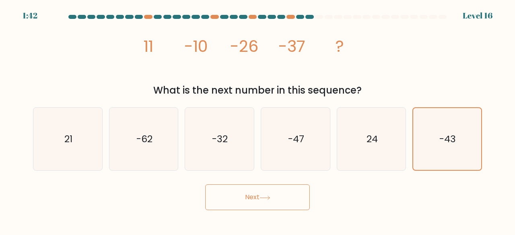
drag, startPoint x: 274, startPoint y: 197, endPoint x: 353, endPoint y: 208, distance: 79.6
click at [353, 208] on div "Next" at bounding box center [257, 196] width 459 height 30
click at [73, 145] on icon "21" at bounding box center [67, 139] width 63 height 63
click at [258, 120] on input "a. 21" at bounding box center [258, 119] width 0 height 2
radio input "true"
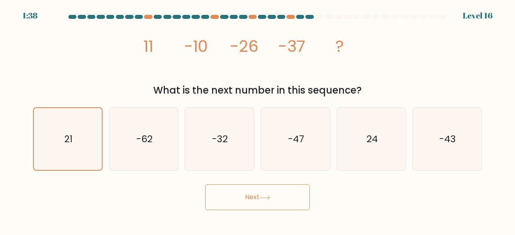
click at [283, 196] on button "Next" at bounding box center [257, 198] width 105 height 26
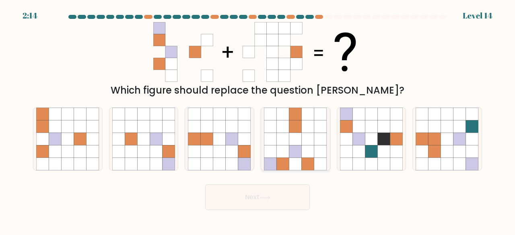
click at [308, 155] on icon at bounding box center [308, 152] width 12 height 12
click at [258, 120] on input "d." at bounding box center [258, 119] width 0 height 2
radio input "true"
click at [295, 196] on button "Next" at bounding box center [257, 198] width 105 height 26
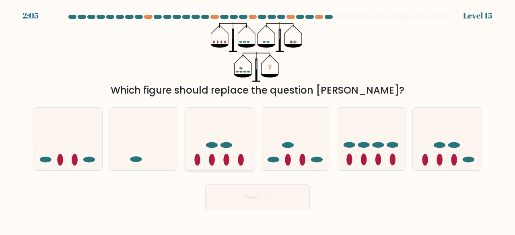
click at [203, 159] on icon at bounding box center [219, 139] width 69 height 57
click at [258, 120] on input "c." at bounding box center [258, 119] width 0 height 2
radio input "true"
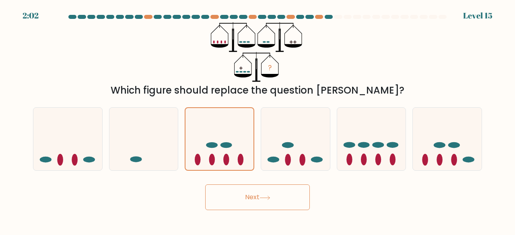
click at [262, 198] on icon at bounding box center [265, 198] width 10 height 4
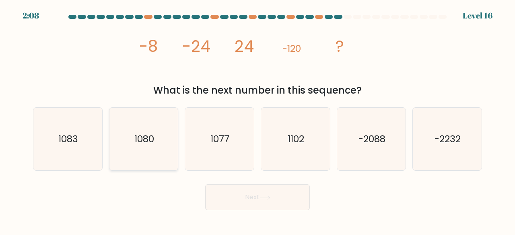
click at [166, 159] on icon "1080" at bounding box center [143, 139] width 63 height 63
click at [258, 120] on input "b. 1080" at bounding box center [258, 119] width 0 height 2
radio input "true"
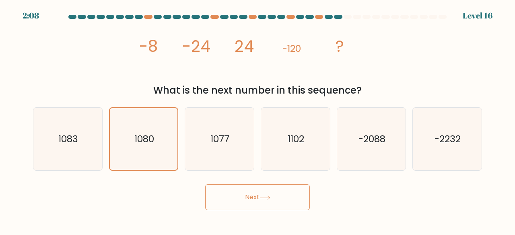
click at [268, 193] on button "Next" at bounding box center [257, 198] width 105 height 26
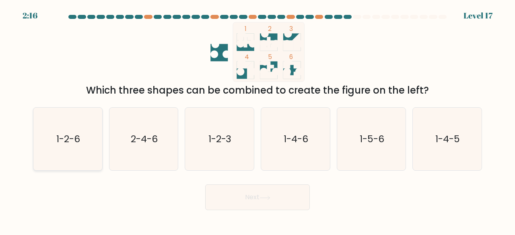
click at [58, 150] on icon "1-2-6" at bounding box center [67, 139] width 63 height 63
click at [258, 120] on input "a. 1-2-6" at bounding box center [258, 119] width 0 height 2
radio input "true"
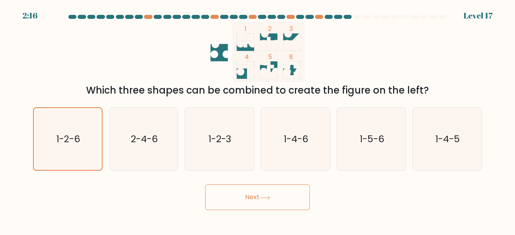
click at [267, 197] on icon at bounding box center [265, 198] width 11 height 4
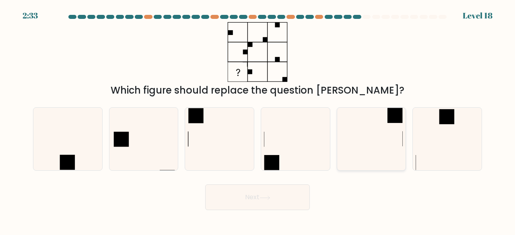
click at [386, 144] on icon at bounding box center [371, 139] width 63 height 63
click at [258, 120] on input "e." at bounding box center [258, 119] width 0 height 2
radio input "true"
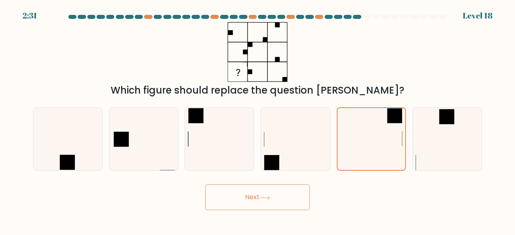
click at [273, 198] on button "Next" at bounding box center [257, 198] width 105 height 26
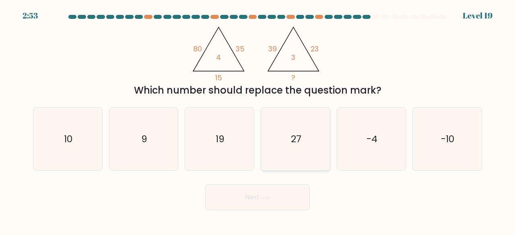
click at [283, 137] on icon "27" at bounding box center [295, 139] width 63 height 63
click at [258, 120] on input "d. 27" at bounding box center [258, 119] width 0 height 2
radio input "true"
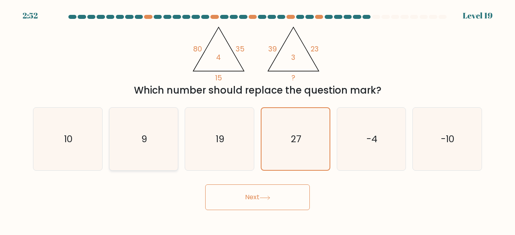
click at [168, 145] on icon "9" at bounding box center [143, 139] width 63 height 63
click at [258, 120] on input "b. 9" at bounding box center [258, 119] width 0 height 2
radio input "true"
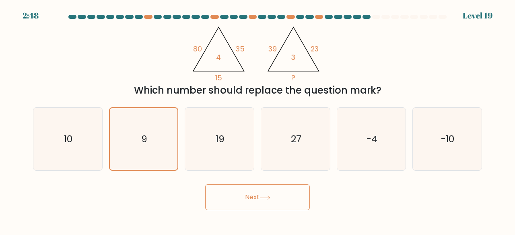
click at [256, 200] on button "Next" at bounding box center [257, 198] width 105 height 26
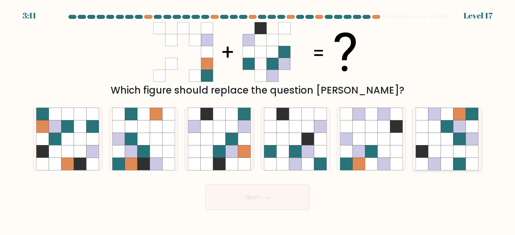
click at [462, 160] on icon at bounding box center [460, 164] width 12 height 12
click at [258, 120] on input "f." at bounding box center [258, 119] width 0 height 2
radio input "true"
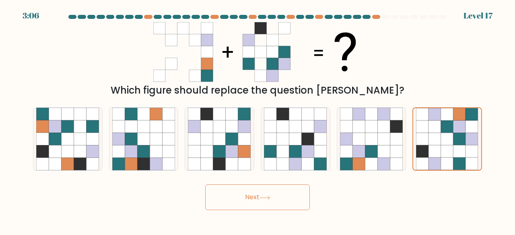
click at [256, 204] on button "Next" at bounding box center [257, 198] width 105 height 26
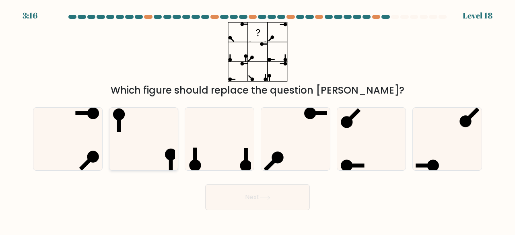
click at [142, 140] on icon at bounding box center [143, 139] width 63 height 63
click at [258, 120] on input "b." at bounding box center [258, 119] width 0 height 2
radio input "true"
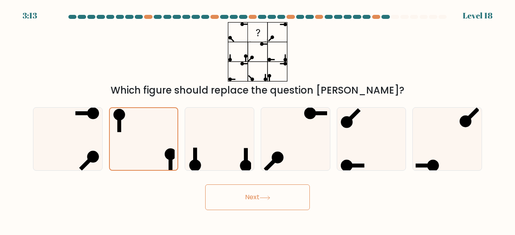
click at [286, 198] on button "Next" at bounding box center [257, 198] width 105 height 26
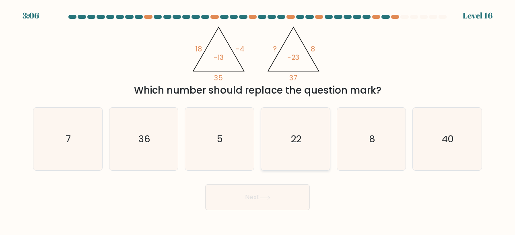
click at [295, 151] on icon "22" at bounding box center [295, 139] width 63 height 63
click at [258, 120] on input "d. 22" at bounding box center [258, 119] width 0 height 2
radio input "true"
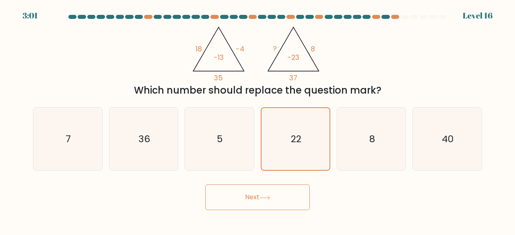
click at [275, 201] on button "Next" at bounding box center [257, 198] width 105 height 26
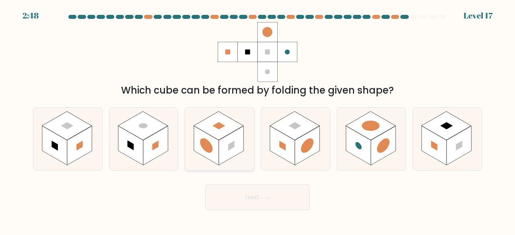
click at [225, 150] on rect at bounding box center [231, 145] width 25 height 39
click at [258, 120] on input "c." at bounding box center [258, 119] width 0 height 2
radio input "true"
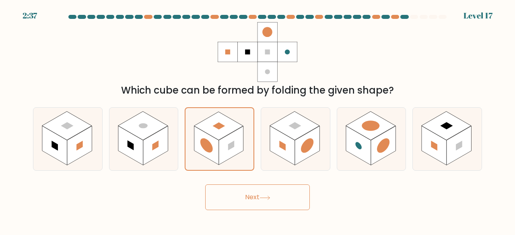
click at [263, 196] on icon at bounding box center [265, 198] width 11 height 4
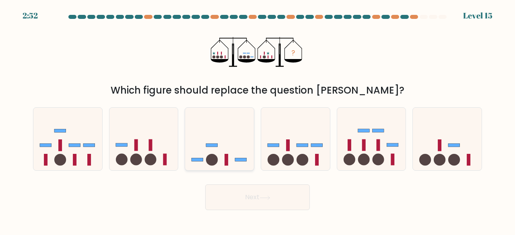
click at [219, 148] on icon at bounding box center [219, 139] width 69 height 57
click at [258, 120] on input "c." at bounding box center [258, 119] width 0 height 2
radio input "true"
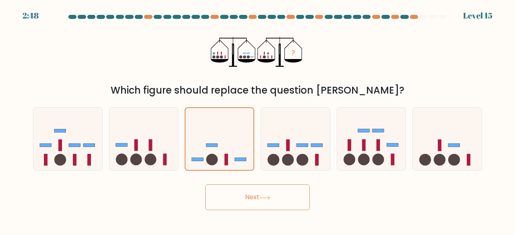
click at [271, 203] on button "Next" at bounding box center [257, 198] width 105 height 26
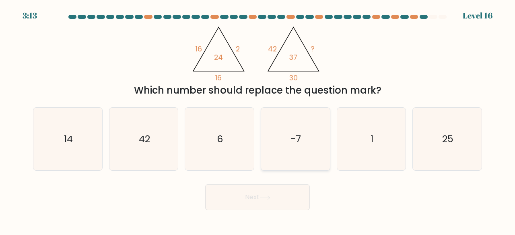
click at [294, 118] on icon "-7" at bounding box center [295, 139] width 63 height 63
click at [258, 118] on input "d. -7" at bounding box center [258, 119] width 0 height 2
radio input "true"
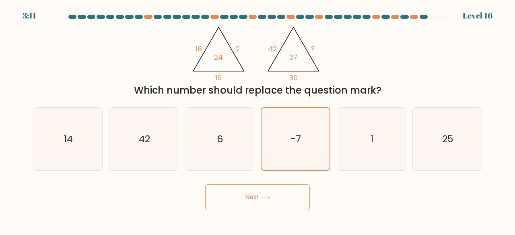
click at [275, 190] on button "Next" at bounding box center [257, 198] width 105 height 26
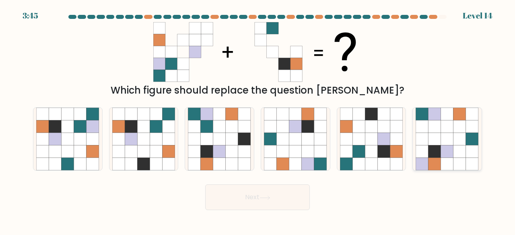
click at [445, 163] on icon at bounding box center [447, 164] width 12 height 12
click at [258, 120] on input "f." at bounding box center [258, 119] width 0 height 2
radio input "true"
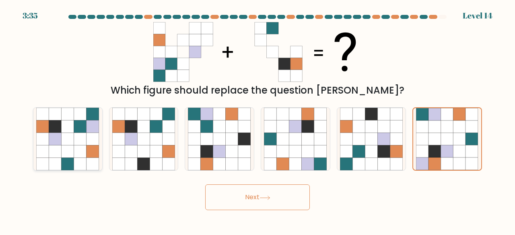
click at [51, 157] on icon at bounding box center [55, 152] width 12 height 12
click at [258, 120] on input "a." at bounding box center [258, 119] width 0 height 2
radio input "true"
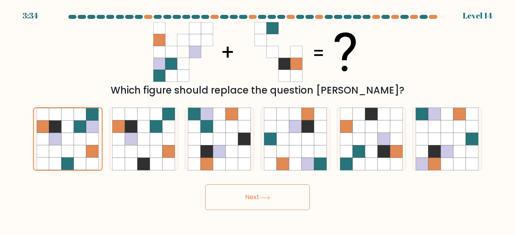
click at [266, 203] on button "Next" at bounding box center [257, 198] width 105 height 26
